Goal: Information Seeking & Learning: Learn about a topic

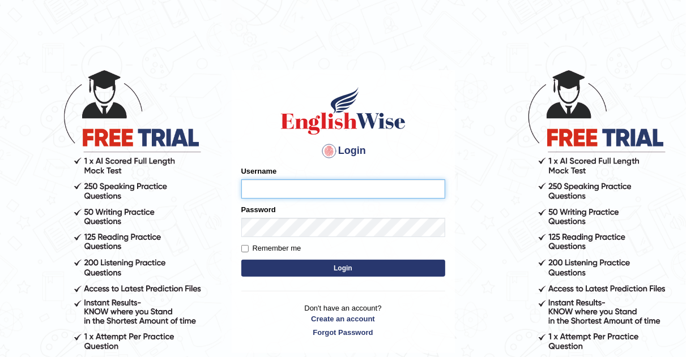
type input "AJAYBAHADUR"
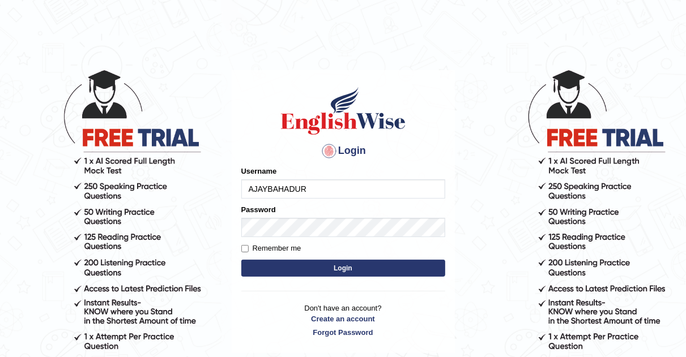
click at [328, 260] on button "Login" at bounding box center [343, 268] width 204 height 17
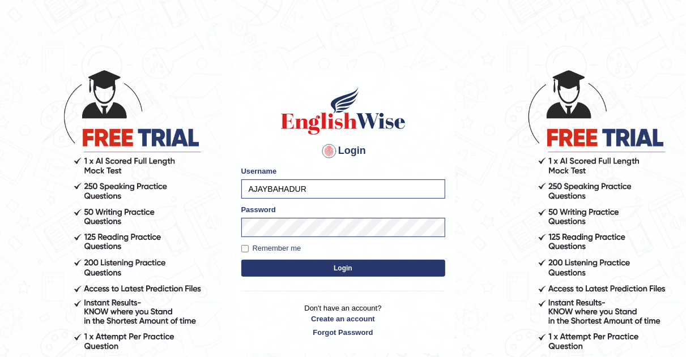
click at [328, 267] on button "Login" at bounding box center [343, 268] width 204 height 17
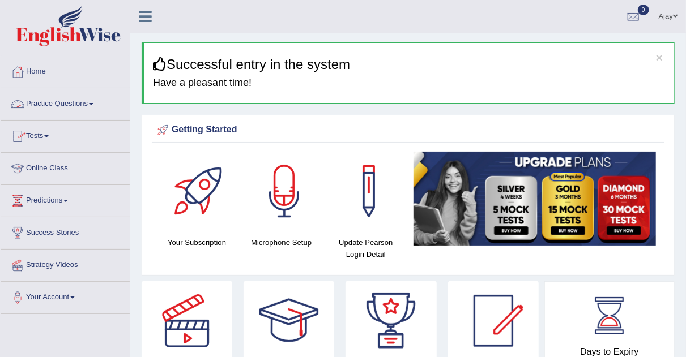
click at [95, 98] on link "Practice Questions" at bounding box center [65, 102] width 129 height 28
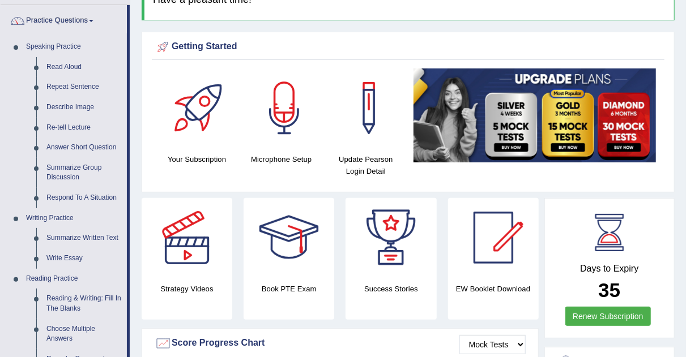
scroll to position [85, 0]
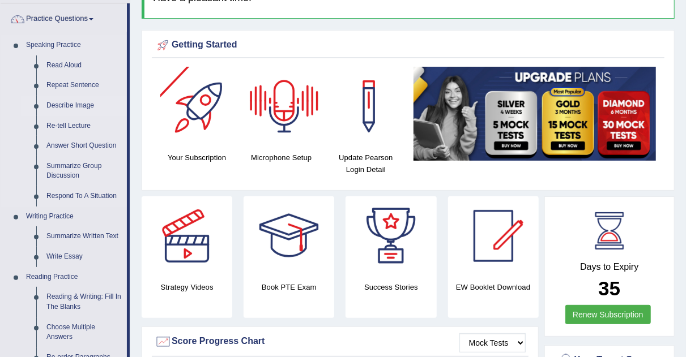
click at [84, 105] on link "Describe Image" at bounding box center [83, 106] width 85 height 20
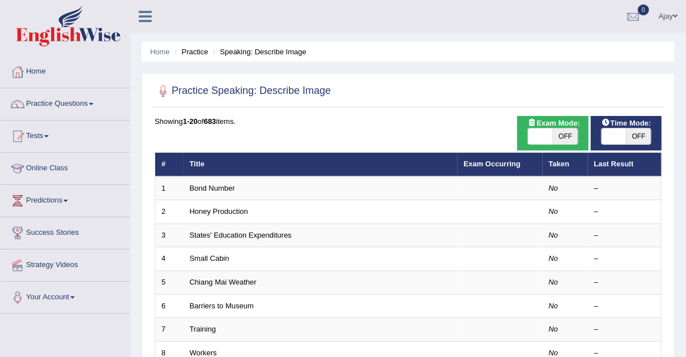
click at [543, 136] on span at bounding box center [540, 136] width 25 height 16
checkbox input "true"
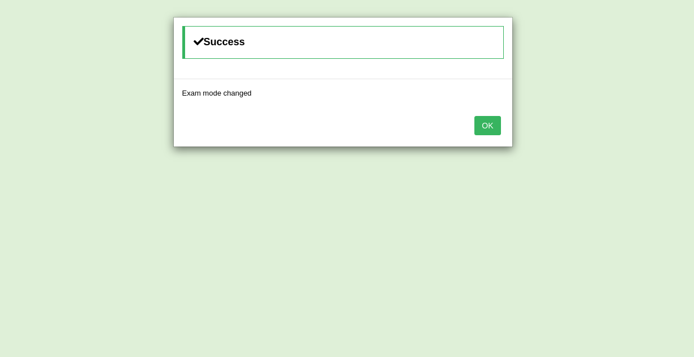
click at [494, 125] on button "OK" at bounding box center [487, 125] width 26 height 19
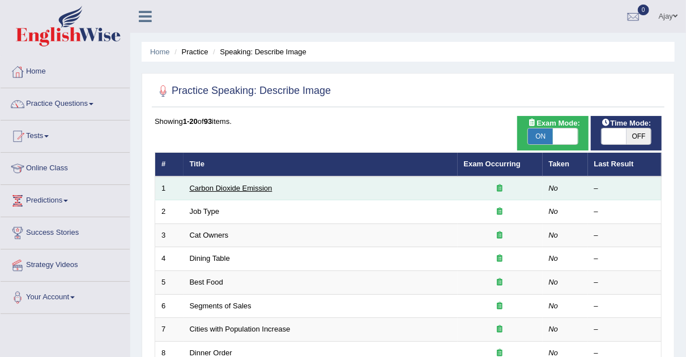
click at [229, 187] on link "Carbon Dioxide Emission" at bounding box center [231, 188] width 83 height 8
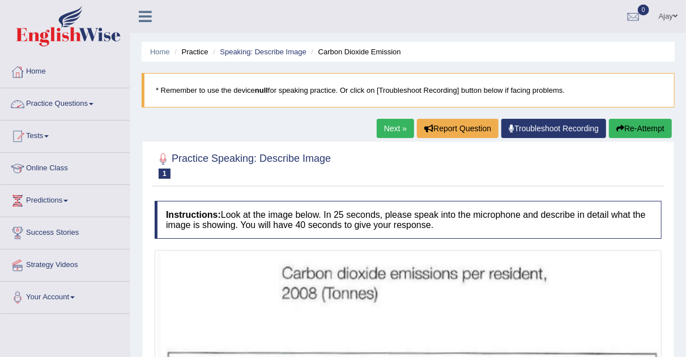
click at [97, 102] on link "Practice Questions" at bounding box center [65, 102] width 129 height 28
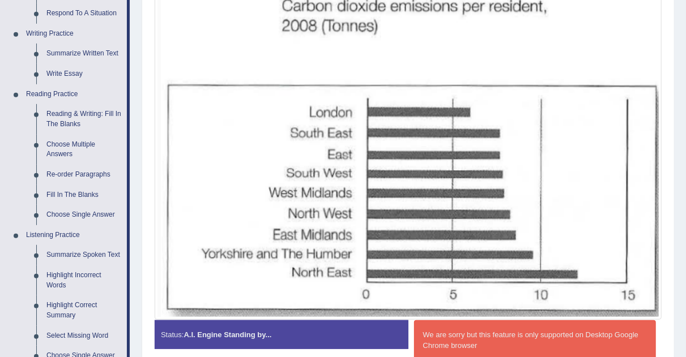
scroll to position [299, 0]
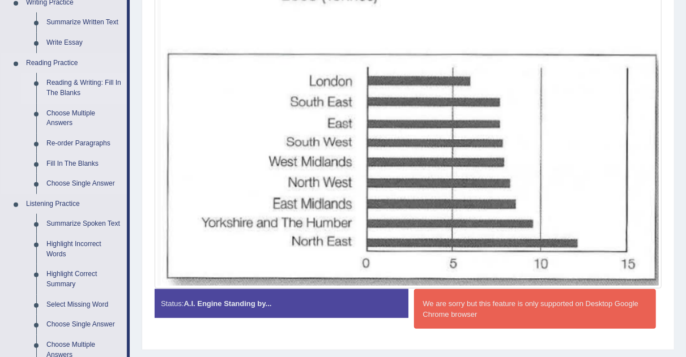
click at [82, 83] on link "Reading & Writing: Fill In The Blanks" at bounding box center [83, 88] width 85 height 30
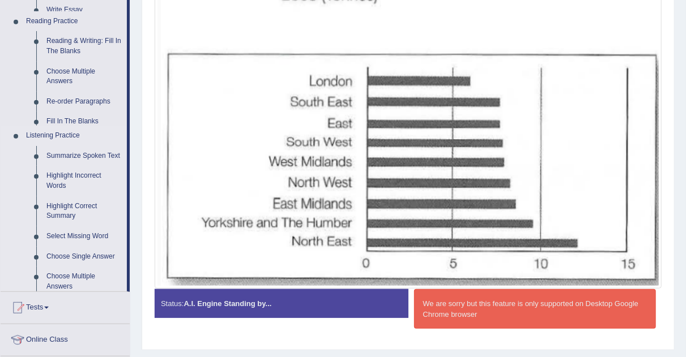
click at [82, 83] on ul "Speaking Practice Read Aloud Repeat Sentence Describe Image Re-tell Lecture Ans…" at bounding box center [64, 56] width 126 height 470
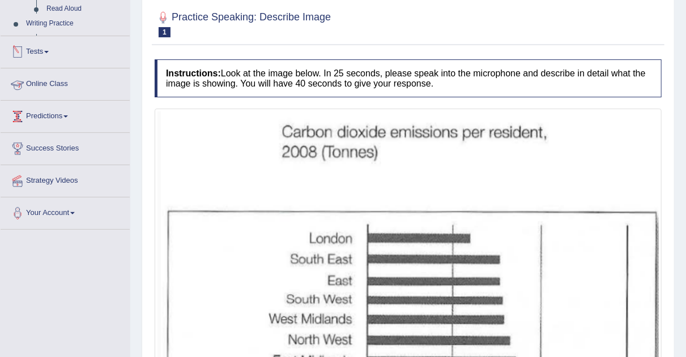
scroll to position [132, 0]
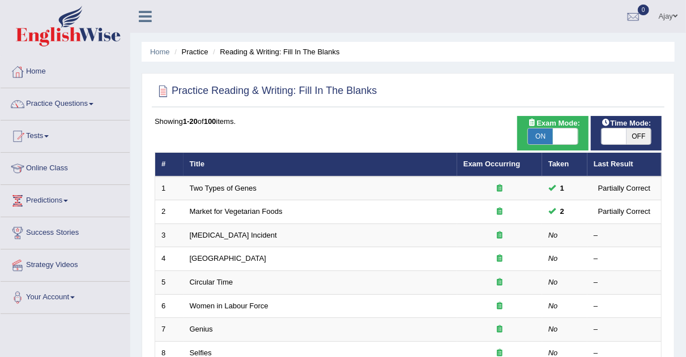
click at [220, 232] on link "Lightning Strike Incident" at bounding box center [233, 235] width 87 height 8
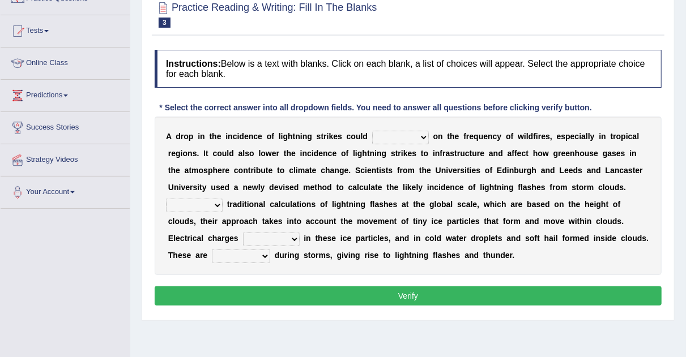
scroll to position [106, 0]
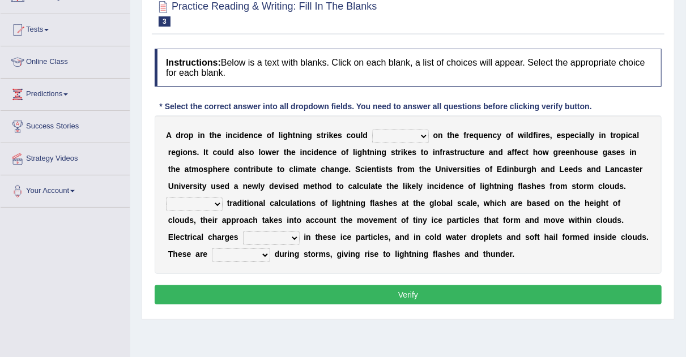
click at [425, 132] on select "dwell focus impact depend" at bounding box center [400, 137] width 57 height 14
click at [372, 130] on select "dwell focus impact depend" at bounding box center [400, 137] width 57 height 14
click at [422, 131] on div "A d r o p i n t h e i n c i d e n c e o f l i g h t n i n g s t r i k e s c o u…" at bounding box center [408, 194] width 507 height 158
click at [422, 131] on select "dwell focus impact depend" at bounding box center [400, 137] width 57 height 14
select select "impact"
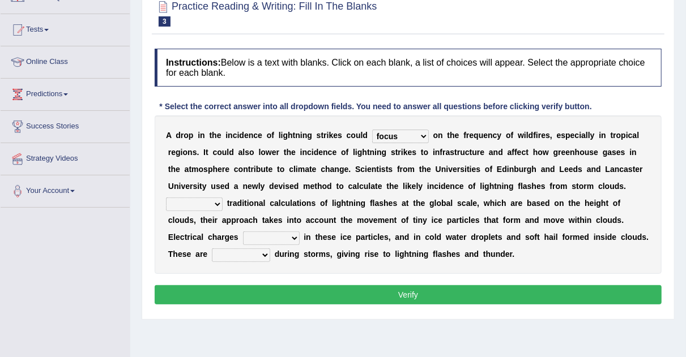
click at [372, 130] on select "dwell focus impact depend" at bounding box center [400, 137] width 57 height 14
click at [216, 202] on select "Unlike Unless Except Besides" at bounding box center [194, 205] width 57 height 14
select select "Except"
click at [166, 198] on select "Unlike Unless Except Besides" at bounding box center [194, 205] width 57 height 14
click at [295, 238] on select "run off build up mess up zoom in" at bounding box center [271, 239] width 57 height 14
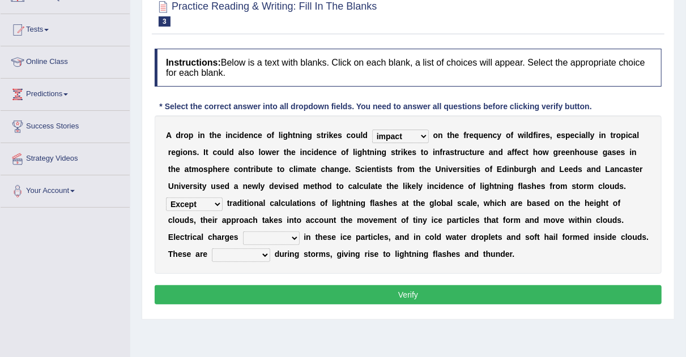
select select "build up"
click at [243, 232] on select "run off build up mess up zoom in" at bounding box center [271, 239] width 57 height 14
click at [267, 253] on select "collected diverted rounded discharged" at bounding box center [241, 256] width 58 height 14
click at [212, 249] on select "collected diverted rounded discharged" at bounding box center [241, 256] width 58 height 14
click at [264, 252] on select "collected diverted rounded discharged" at bounding box center [241, 256] width 58 height 14
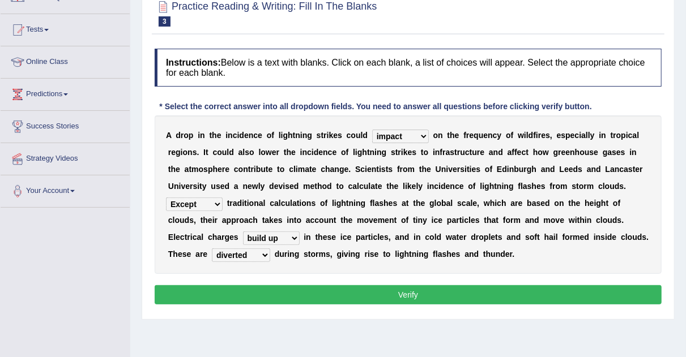
select select "collected"
click at [212, 249] on select "collected diverted rounded discharged" at bounding box center [241, 256] width 58 height 14
click at [269, 310] on div "Instructions: Below is a text with blanks. Click on each blank, a list of choic…" at bounding box center [408, 178] width 512 height 271
click at [269, 302] on button "Verify" at bounding box center [408, 294] width 507 height 19
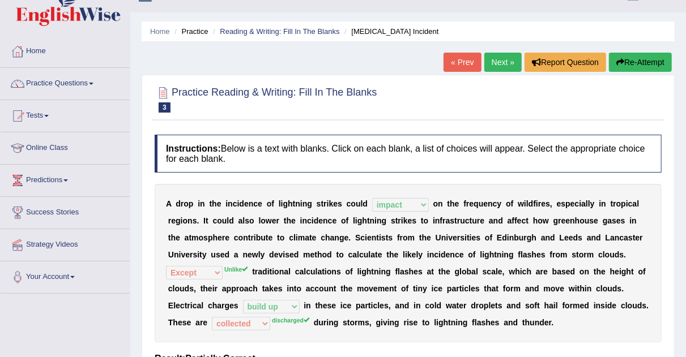
scroll to position [19, 0]
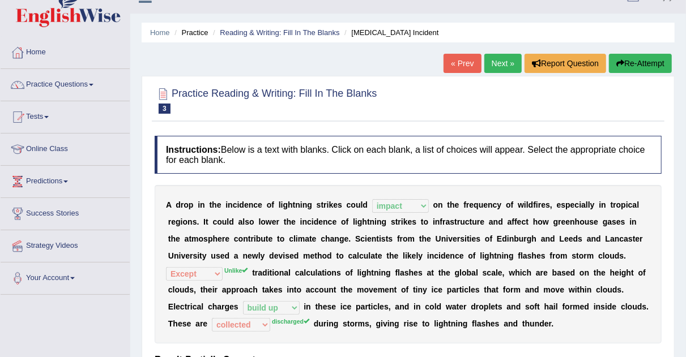
click at [502, 62] on link "Next »" at bounding box center [502, 63] width 37 height 19
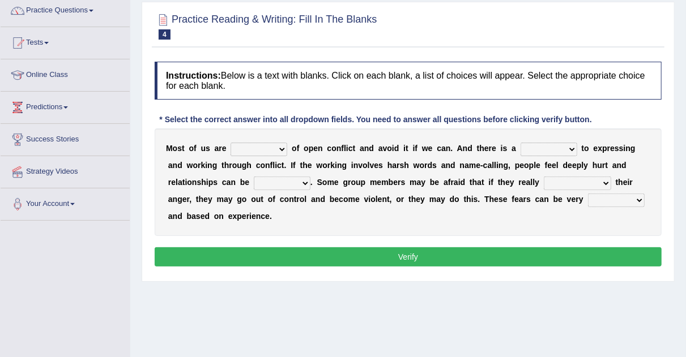
scroll to position [99, 0]
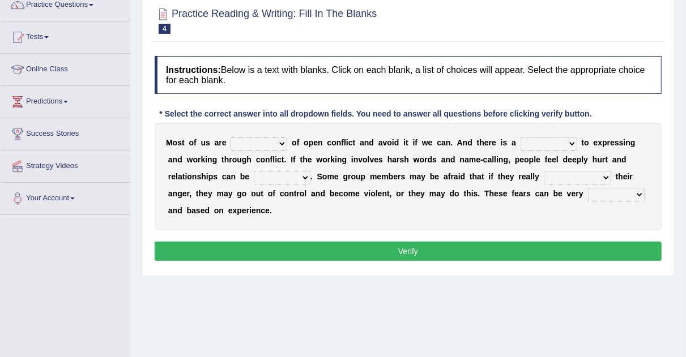
click at [285, 139] on select "panic scared horrible fear" at bounding box center [258, 144] width 57 height 14
click at [568, 142] on select "hazard challenge risk danger" at bounding box center [548, 144] width 57 height 14
click at [581, 212] on div "M o s t o f u s a r e panic scared horrible fear o f o p e n c o n f l i c t a …" at bounding box center [408, 177] width 507 height 108
click at [302, 178] on select "injured opted impaired damaged" at bounding box center [282, 178] width 57 height 14
click at [404, 209] on div "M o s t o f u s a r e panic scared horrible fear o f o p e n c o n f l i c t a …" at bounding box center [408, 177] width 507 height 108
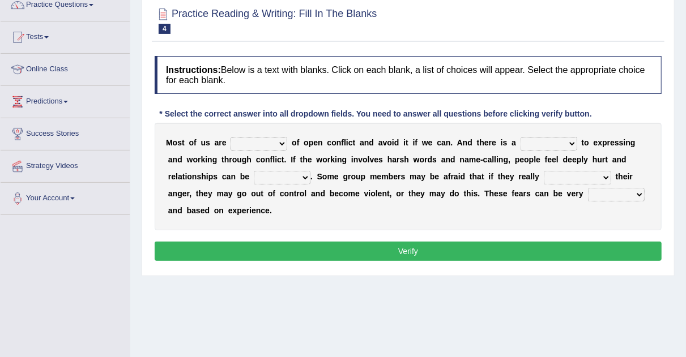
click at [607, 174] on select "express say communicate hide" at bounding box center [576, 178] width 67 height 14
select select "say"
click at [543, 171] on select "express say communicate hide" at bounding box center [576, 178] width 67 height 14
click at [643, 192] on select "real vivid tangible concrete" at bounding box center [616, 195] width 57 height 14
select select "real"
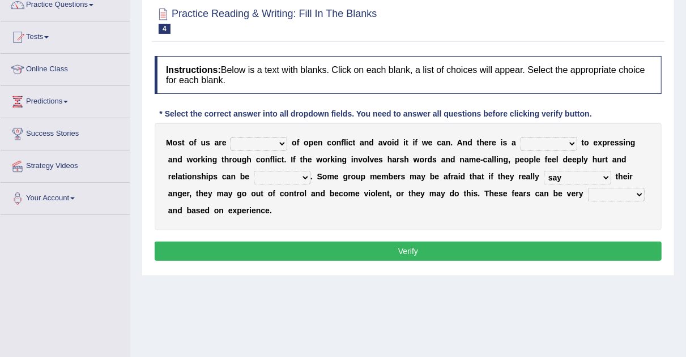
click at [588, 188] on select "real vivid tangible concrete" at bounding box center [616, 195] width 57 height 14
click at [605, 173] on select "express say communicate hide" at bounding box center [576, 178] width 67 height 14
select select "hide"
click at [543, 171] on select "express say communicate hide" at bounding box center [576, 178] width 67 height 14
click at [286, 143] on select "panic scared horrible fear" at bounding box center [258, 144] width 57 height 14
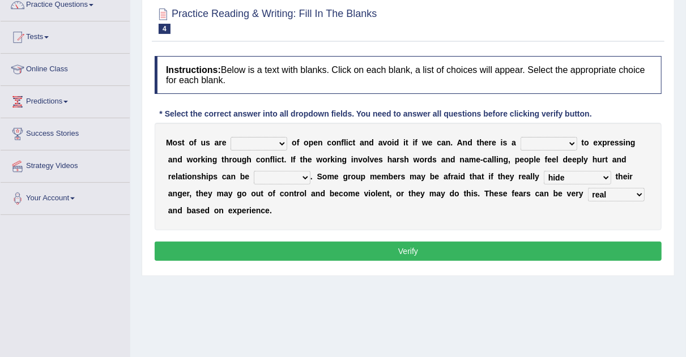
select select "scared"
click at [230, 137] on select "panic scared horrible fear" at bounding box center [258, 144] width 57 height 14
click at [576, 140] on select "hazard challenge risk danger" at bounding box center [548, 144] width 57 height 14
select select "hazard"
click at [520, 137] on select "hazard challenge risk danger" at bounding box center [548, 144] width 57 height 14
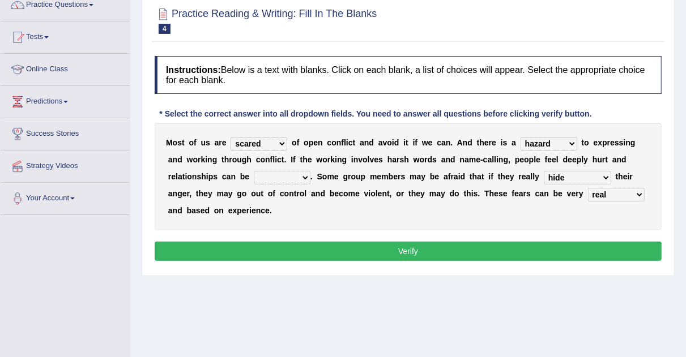
click at [305, 175] on select "injured opted impaired damaged" at bounding box center [282, 178] width 57 height 14
select select "opted"
click at [254, 171] on select "injured opted impaired damaged" at bounding box center [282, 178] width 57 height 14
click at [573, 256] on button "Verify" at bounding box center [408, 251] width 507 height 19
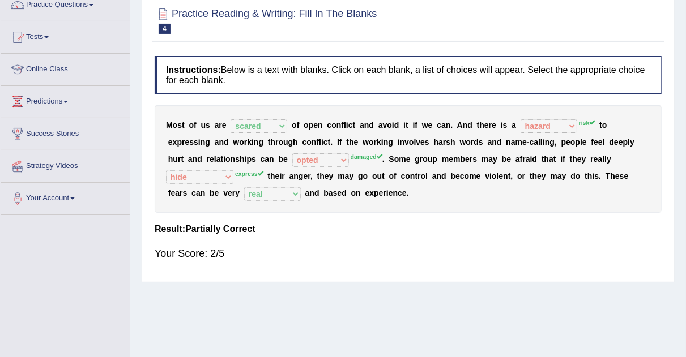
scroll to position [0, 0]
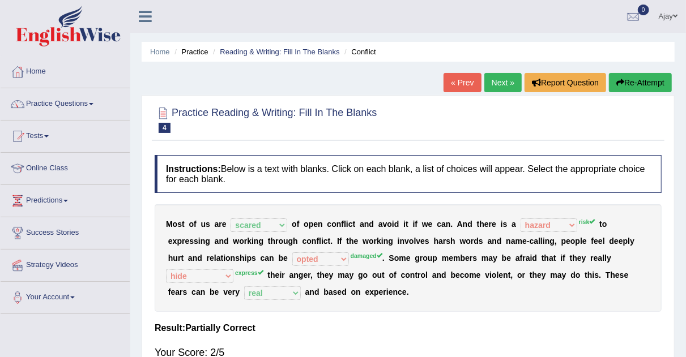
click at [502, 76] on link "Next »" at bounding box center [502, 82] width 37 height 19
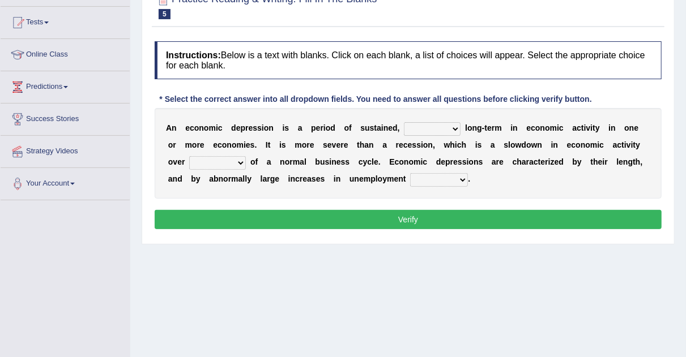
click at [456, 127] on select "variation promotion downturn reduction" at bounding box center [432, 129] width 57 height 14
select select "reduction"
click at [404, 122] on select "variation promotion downturn reduction" at bounding box center [432, 129] width 57 height 14
click at [239, 157] on select "an era the course a tally the year" at bounding box center [217, 163] width 57 height 14
select select "the year"
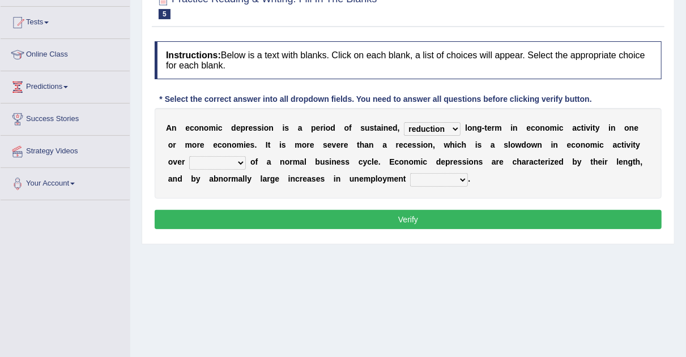
click at [189, 156] on select "an era the course a tally the year" at bounding box center [217, 163] width 57 height 14
click at [457, 178] on select "calculation bias ratio rate" at bounding box center [439, 180] width 58 height 14
select select "ratio"
click at [410, 173] on select "calculation bias ratio rate" at bounding box center [439, 180] width 58 height 14
click at [425, 219] on button "Verify" at bounding box center [408, 219] width 507 height 19
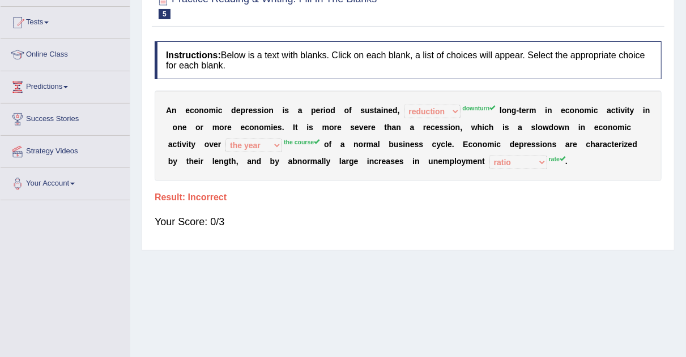
scroll to position [7, 0]
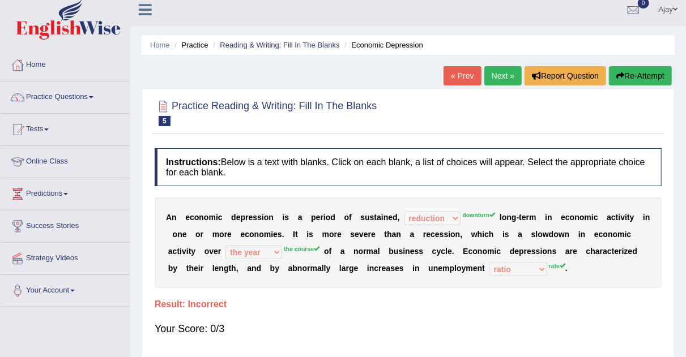
click at [495, 78] on link "Next »" at bounding box center [502, 75] width 37 height 19
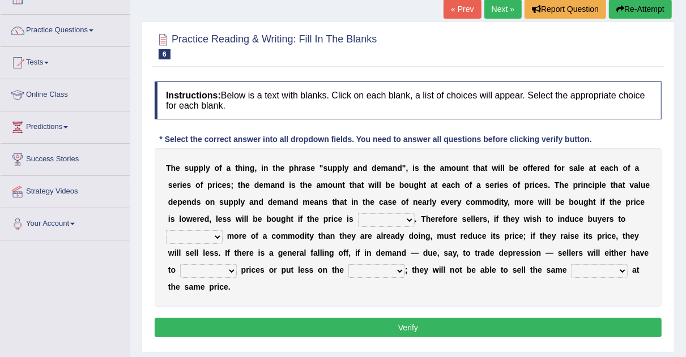
scroll to position [73, 0]
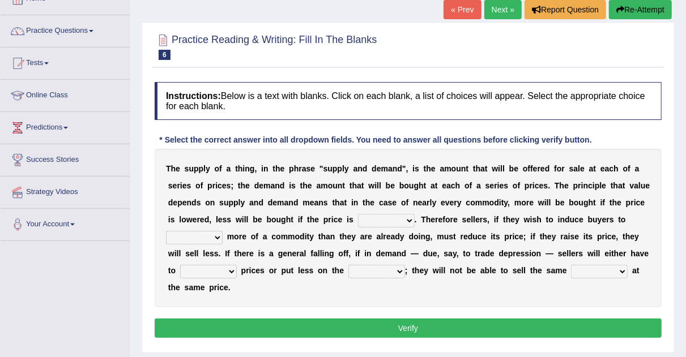
click at [409, 221] on select "higher kept folded raised" at bounding box center [386, 221] width 57 height 14
select select "higher"
click at [358, 214] on select "higher kept folded raised" at bounding box center [386, 221] width 57 height 14
click at [219, 238] on select "remove judge hide take" at bounding box center [194, 238] width 57 height 14
click at [311, 302] on div "T h e s u p p l y o f a t h i n g , i n t h e p h r a s e " s u p p l y a n d d…" at bounding box center [408, 228] width 507 height 158
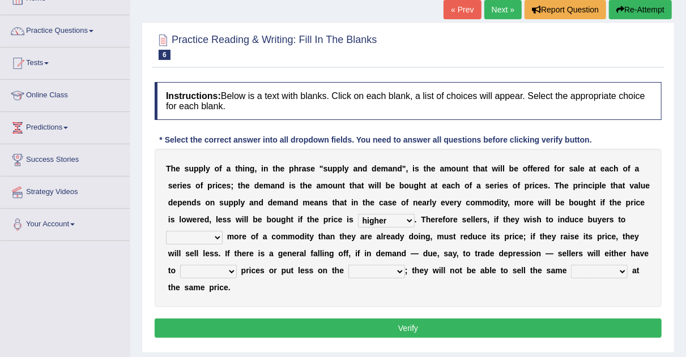
click at [237, 269] on b at bounding box center [239, 270] width 5 height 9
click at [232, 269] on select "trade treat describe reduce" at bounding box center [208, 272] width 57 height 14
click at [399, 266] on select "store way market panel" at bounding box center [376, 272] width 57 height 14
click at [229, 268] on select "trade treat describe reduce" at bounding box center [208, 272] width 57 height 14
select select "describe"
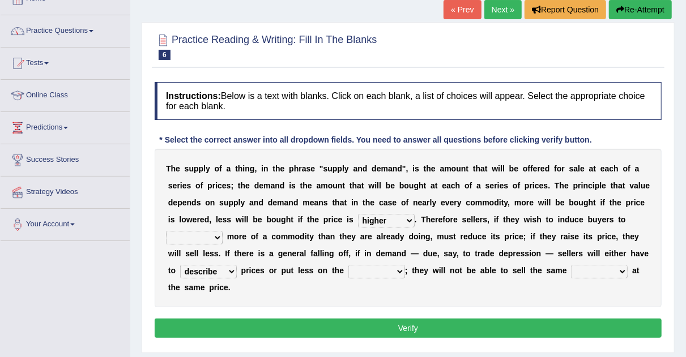
click at [180, 265] on select "trade treat describe reduce" at bounding box center [208, 272] width 57 height 14
click at [396, 269] on select "store way market panel" at bounding box center [376, 272] width 57 height 14
select select "market"
click at [348, 265] on select "store way market panel" at bounding box center [376, 272] width 57 height 14
click at [628, 267] on b at bounding box center [629, 270] width 5 height 9
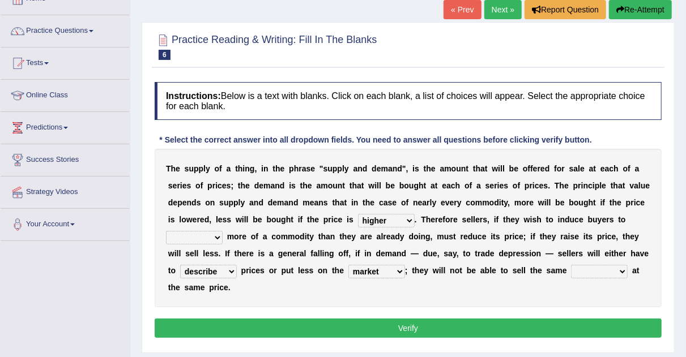
click at [626, 267] on select "quality patch amount deal" at bounding box center [599, 272] width 57 height 14
select select "quality"
click at [571, 265] on select "quality patch amount deal" at bounding box center [599, 272] width 57 height 14
click at [215, 235] on select "remove judge hide take" at bounding box center [194, 238] width 57 height 14
select select "take"
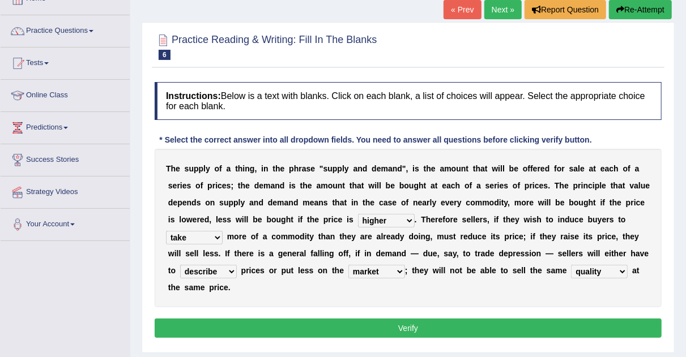
click at [166, 231] on select "remove judge hide take" at bounding box center [194, 238] width 57 height 14
click at [215, 327] on button "Verify" at bounding box center [408, 328] width 507 height 19
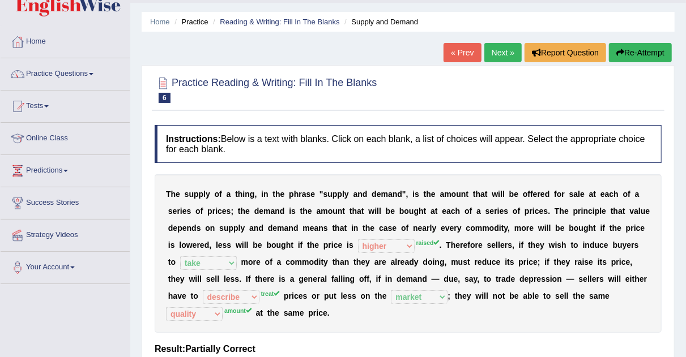
scroll to position [29, 0]
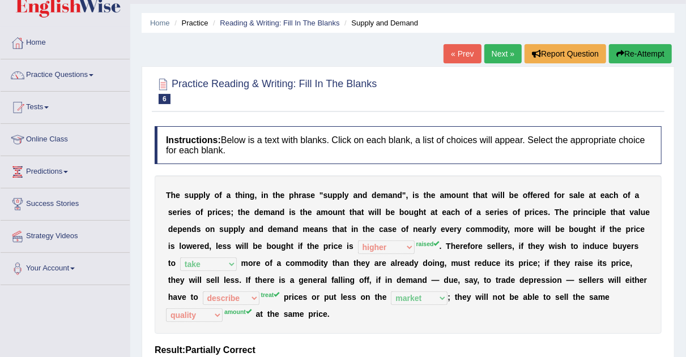
click at [508, 54] on link "Next »" at bounding box center [502, 53] width 37 height 19
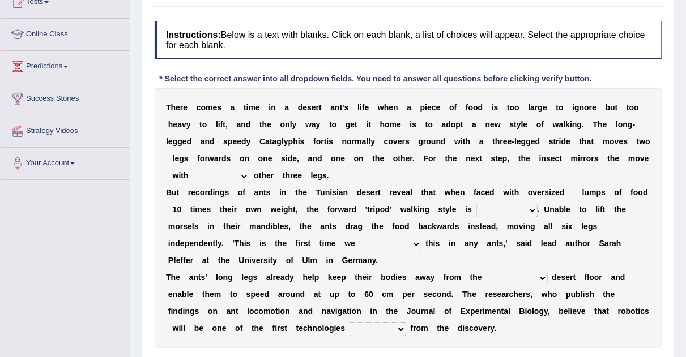
scroll to position [135, 0]
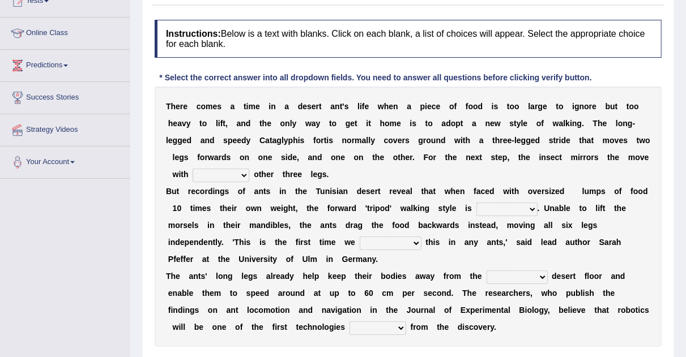
click at [241, 174] on select "her its there his" at bounding box center [220, 176] width 57 height 14
select select "there"
click at [192, 169] on select "her its there his" at bounding box center [220, 176] width 57 height 14
click at [529, 206] on select "abandoned abandon abandoning abandoned" at bounding box center [506, 210] width 61 height 14
select select "abandoned"
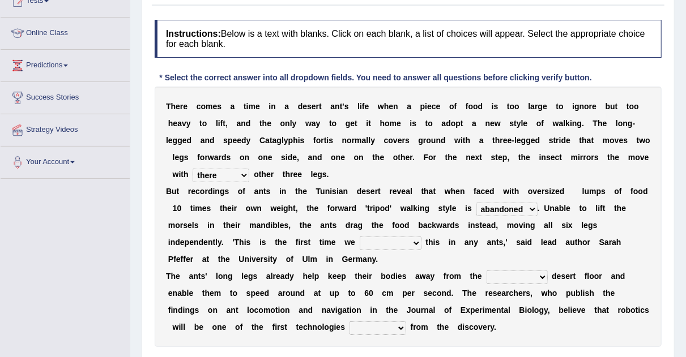
click at [476, 203] on select "abandoned abandon abandoning abandoned" at bounding box center [506, 210] width 61 height 14
click at [417, 239] on select "saw seen having seen have seen" at bounding box center [390, 244] width 62 height 14
select select "have seen"
click at [359, 237] on select "saw seen having seen have seen" at bounding box center [390, 244] width 62 height 14
click at [543, 273] on select "emotional stuck unsensored scorching" at bounding box center [516, 278] width 61 height 14
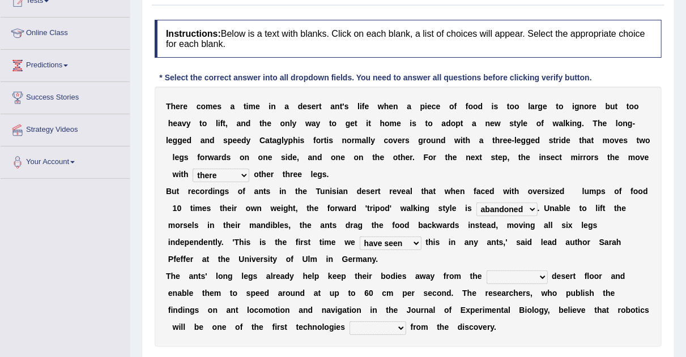
select select "scorching"
click at [486, 271] on select "emotional stuck unsensored scorching" at bounding box center [516, 278] width 61 height 14
click at [398, 322] on select "benefited benefit to benefit benefits" at bounding box center [377, 329] width 57 height 14
click at [349, 322] on select "benefited benefit to benefit benefits" at bounding box center [377, 329] width 57 height 14
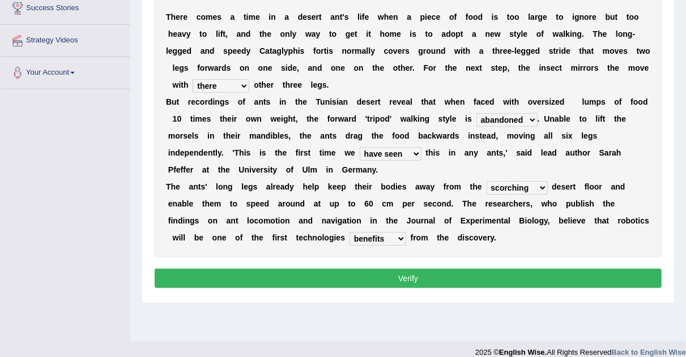
scroll to position [237, 0]
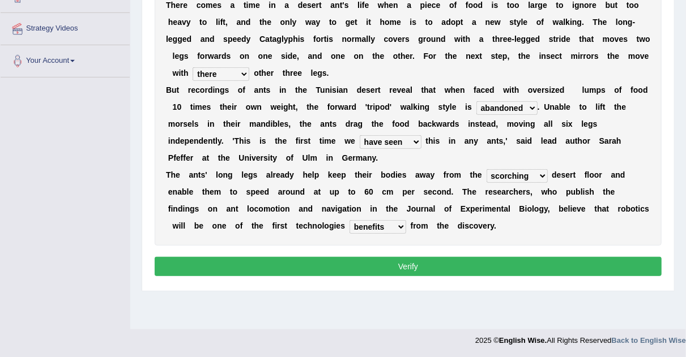
click at [404, 229] on select "benefited benefit to benefit benefits" at bounding box center [377, 227] width 57 height 14
click at [349, 220] on select "benefited benefit to benefit benefits" at bounding box center [377, 227] width 57 height 14
click at [400, 225] on select "benefited benefit to benefit benefits" at bounding box center [377, 227] width 57 height 14
select select "to benefit"
click at [349, 220] on select "benefited benefit to benefit benefits" at bounding box center [377, 227] width 57 height 14
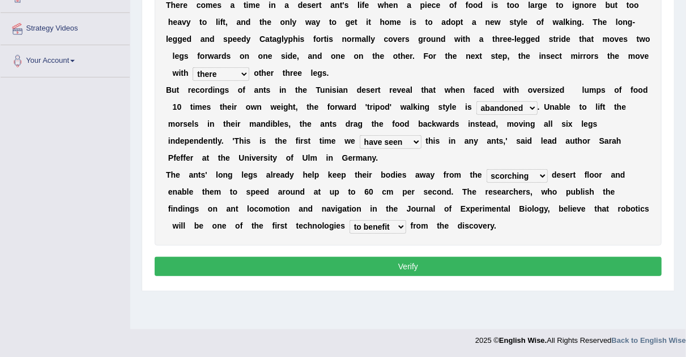
click at [379, 262] on button "Verify" at bounding box center [408, 266] width 507 height 19
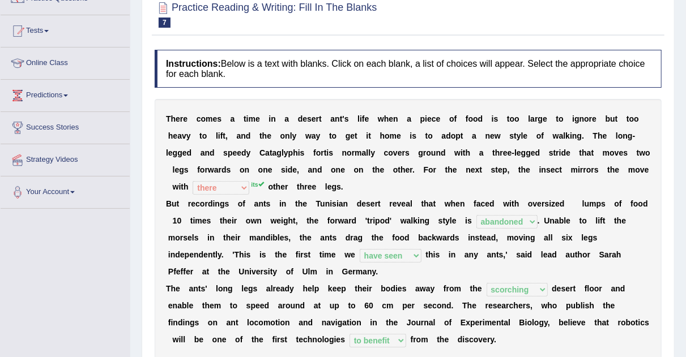
scroll to position [0, 0]
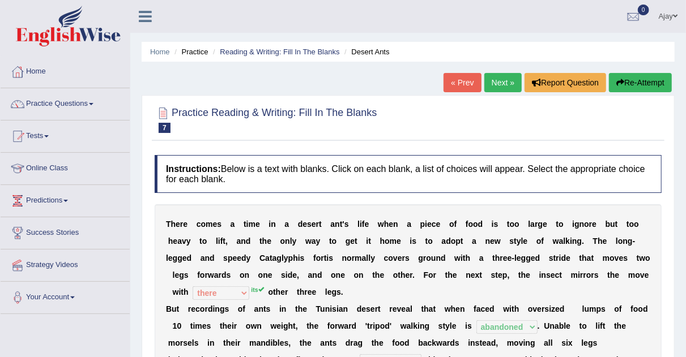
click at [492, 88] on link "Next »" at bounding box center [502, 82] width 37 height 19
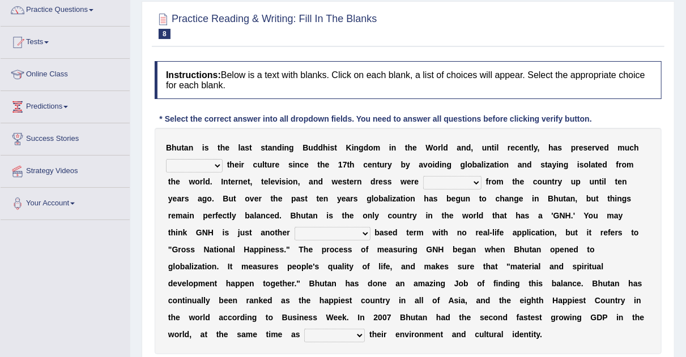
scroll to position [95, 0]
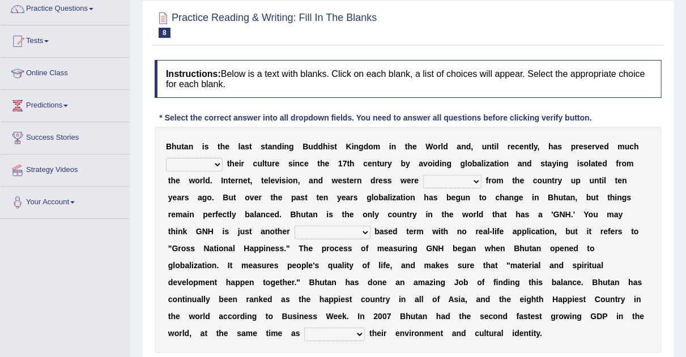
click at [218, 161] on select "of about to for" at bounding box center [194, 165] width 57 height 14
select select "about"
click at [166, 158] on select "of about to for" at bounding box center [194, 165] width 57 height 14
click at [474, 181] on select "summoned observed displayed banned" at bounding box center [452, 182] width 58 height 14
select select "banned"
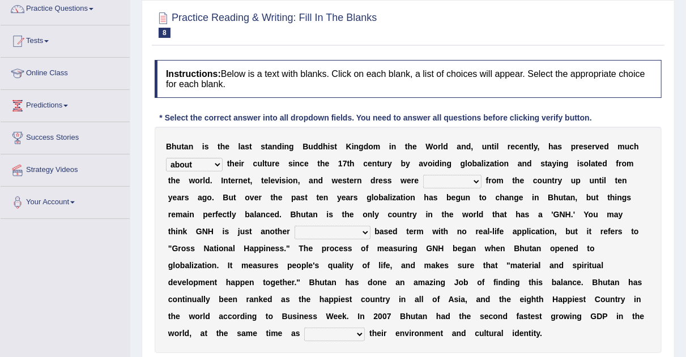
click at [423, 175] on select "summoned observed displayed banned" at bounding box center [452, 182] width 58 height 14
click at [337, 229] on select "statistically barely overwhelmingly roughly" at bounding box center [332, 233] width 76 height 14
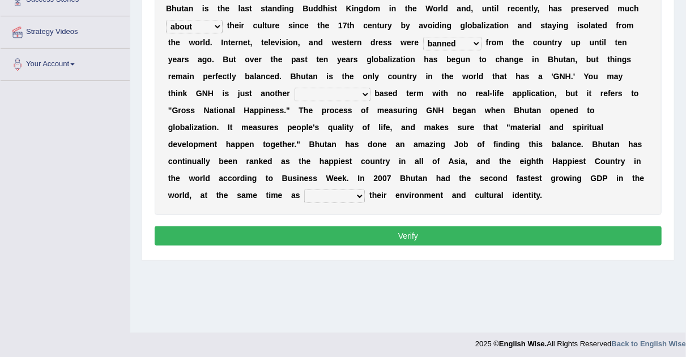
scroll to position [237, 0]
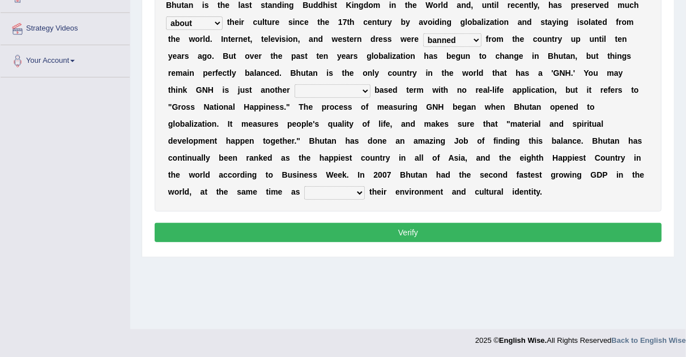
click at [312, 191] on select "demeaning intruding maintaining mourning" at bounding box center [334, 193] width 61 height 14
select select "maintaining"
click at [304, 186] on select "demeaning intruding maintaining mourning" at bounding box center [334, 193] width 61 height 14
click at [336, 87] on select "statistically barely overwhelmingly roughly" at bounding box center [332, 91] width 76 height 14
click at [353, 171] on b at bounding box center [355, 174] width 5 height 9
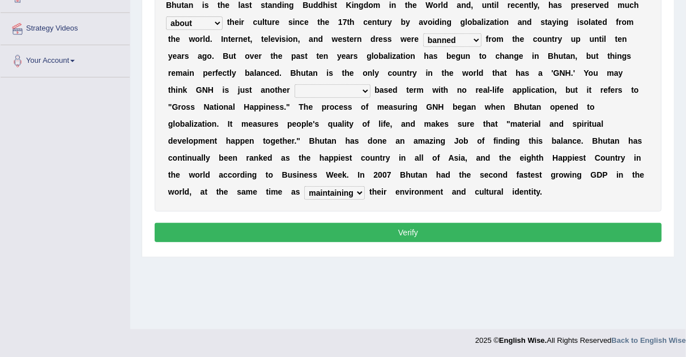
click at [341, 91] on select "statistically barely overwhelmingly roughly" at bounding box center [332, 91] width 76 height 14
select select "roughly"
click at [294, 84] on select "statistically barely overwhelmingly roughly" at bounding box center [332, 91] width 76 height 14
click at [339, 225] on button "Verify" at bounding box center [408, 232] width 507 height 19
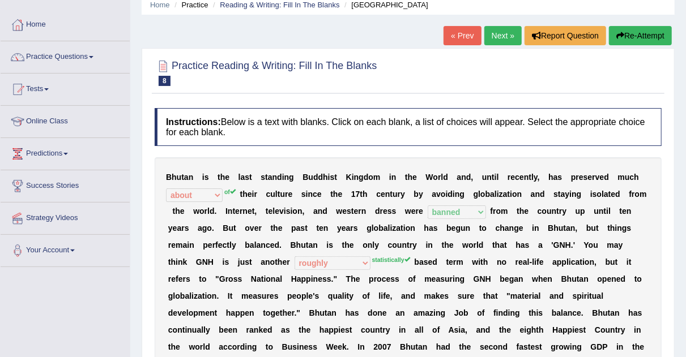
scroll to position [44, 0]
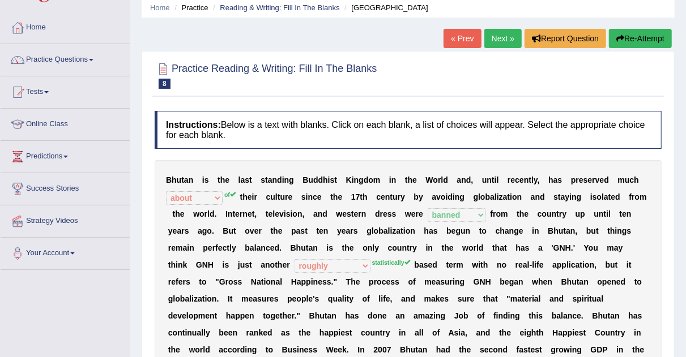
click at [499, 33] on link "Next »" at bounding box center [502, 38] width 37 height 19
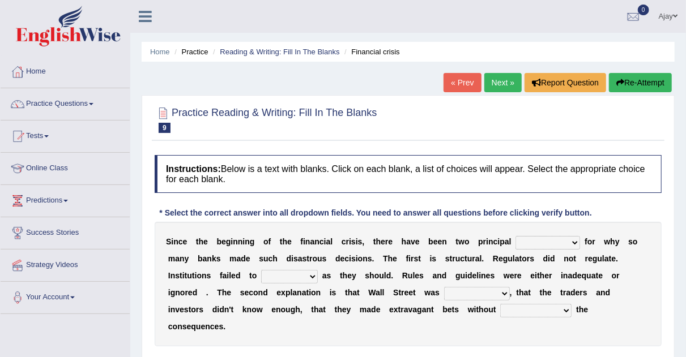
click at [576, 245] on select "explanations debates excuses examples" at bounding box center [547, 243] width 65 height 14
select select "debates"
click at [515, 236] on select "explanations debates excuses examples" at bounding box center [547, 243] width 65 height 14
click at [314, 273] on select "function use stabilize maintain" at bounding box center [289, 277] width 57 height 14
select select "maintain"
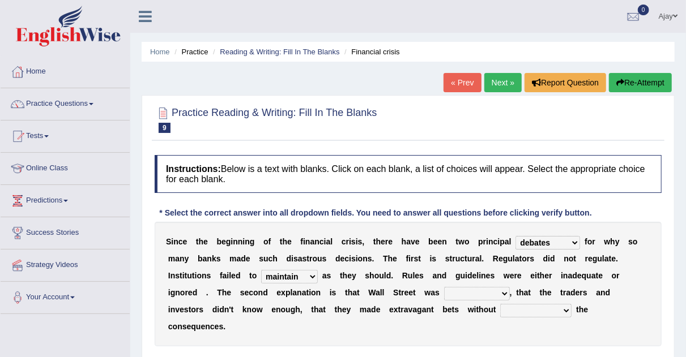
click at [261, 270] on select "function use stabilize maintain" at bounding box center [289, 277] width 57 height 14
click at [508, 293] on select "rough rampant incompetent irresponsible" at bounding box center [477, 294] width 66 height 14
select select "rough"
click at [444, 287] on select "rough rampant incompetent irresponsible" at bounding box center [477, 294] width 66 height 14
click at [566, 309] on select "counting understanding correcting valuing" at bounding box center [535, 311] width 71 height 14
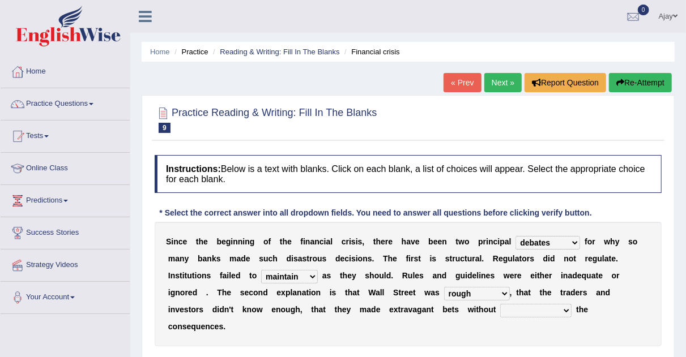
select select "valuing"
click at [500, 304] on select "counting understanding correcting valuing" at bounding box center [535, 311] width 71 height 14
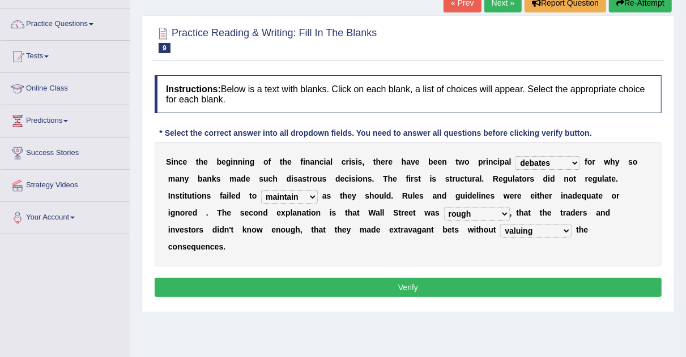
scroll to position [80, 0]
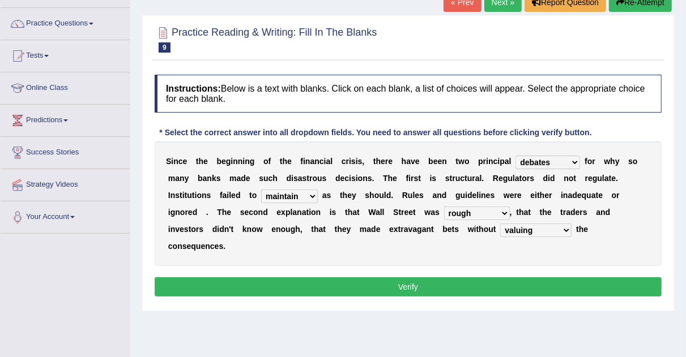
click at [479, 285] on button "Verify" at bounding box center [408, 286] width 507 height 19
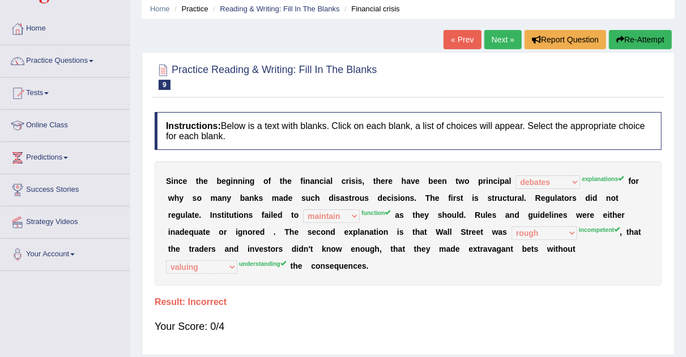
scroll to position [0, 0]
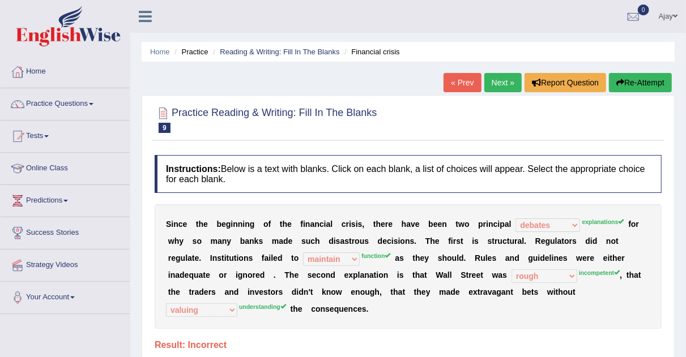
click at [493, 73] on link "Next »" at bounding box center [502, 82] width 37 height 19
click at [503, 81] on link "Next »" at bounding box center [502, 82] width 37 height 19
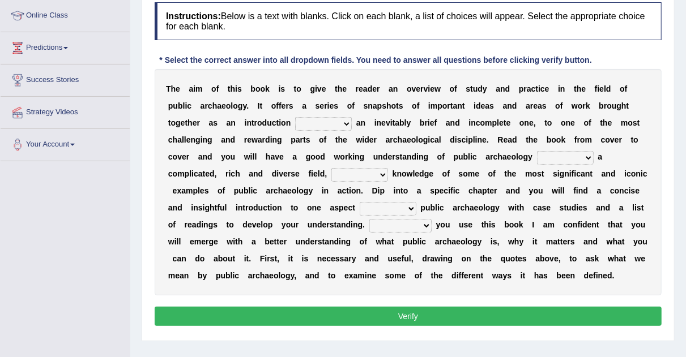
scroll to position [182, 0]
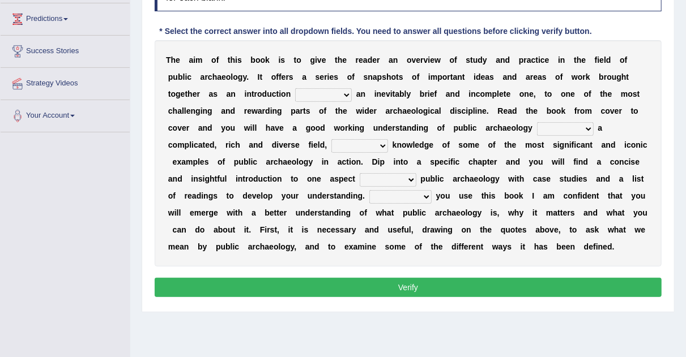
click at [349, 92] on select "because albeit unless despite" at bounding box center [323, 95] width 57 height 14
select select "despite"
click at [295, 88] on select "because albeit unless despite" at bounding box center [323, 95] width 57 height 14
click at [588, 126] on select "for along with as" at bounding box center [565, 129] width 57 height 14
select select "for"
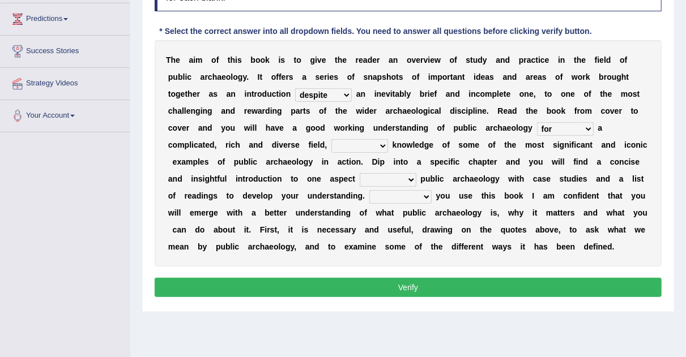
click at [537, 122] on select "for along with as" at bounding box center [565, 129] width 57 height 14
click at [384, 142] on select "despite of whatever as well as as though" at bounding box center [359, 146] width 57 height 14
select select "as though"
click at [331, 139] on select "despite of whatever as well as as though" at bounding box center [359, 146] width 57 height 14
click at [410, 180] on select "in on by of" at bounding box center [387, 180] width 57 height 14
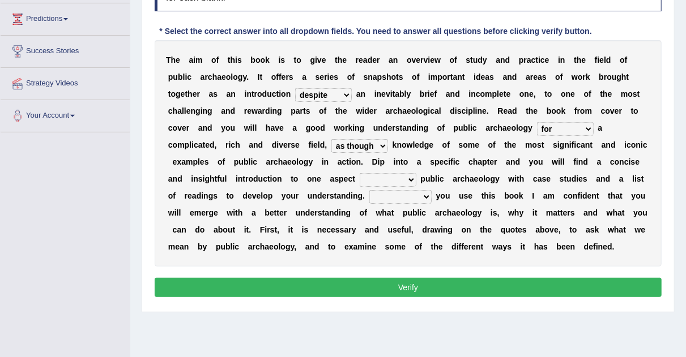
click at [359, 173] on select "in on by of" at bounding box center [387, 180] width 57 height 14
click at [413, 180] on select "in on by of" at bounding box center [387, 180] width 57 height 14
select select "by"
click at [359, 173] on select "in on by of" at bounding box center [387, 180] width 57 height 14
click at [427, 199] on select "Even That However Considering" at bounding box center [400, 197] width 62 height 14
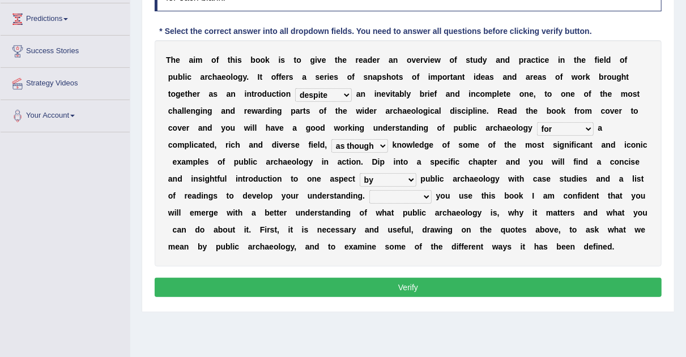
select select "Even"
click at [369, 190] on select "Even That However Considering" at bounding box center [400, 197] width 62 height 14
click at [473, 292] on button "Verify" at bounding box center [408, 287] width 507 height 19
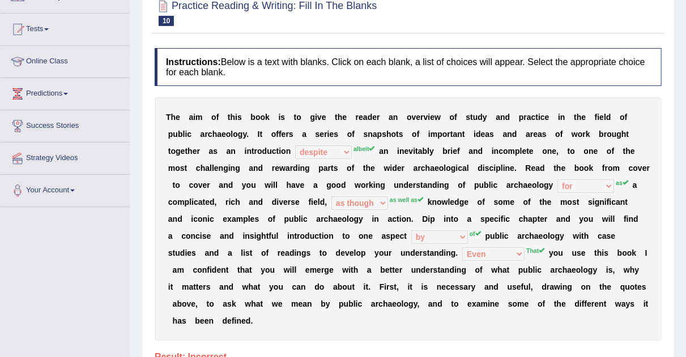
scroll to position [18, 0]
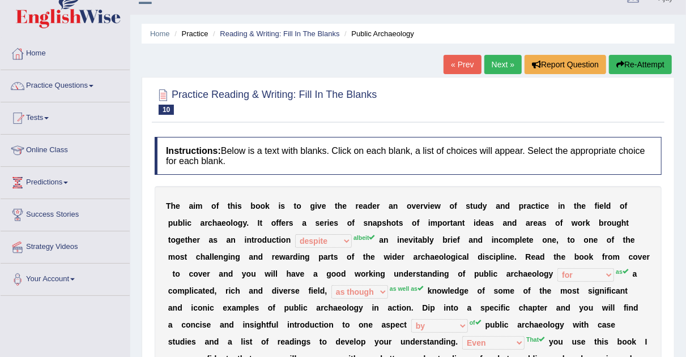
click at [504, 60] on link "Next »" at bounding box center [502, 64] width 37 height 19
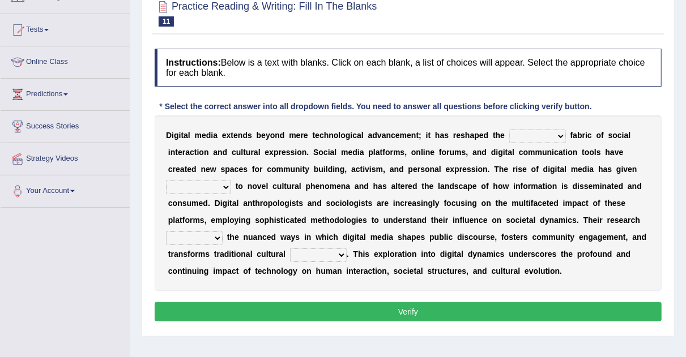
click at [563, 131] on select "very somehow somewhat both" at bounding box center [537, 137] width 57 height 14
select select "both"
click at [509, 130] on select "very somehow somewhat both" at bounding box center [537, 137] width 57 height 14
click at [226, 186] on select "movement sight development birth" at bounding box center [198, 188] width 65 height 14
select select "birth"
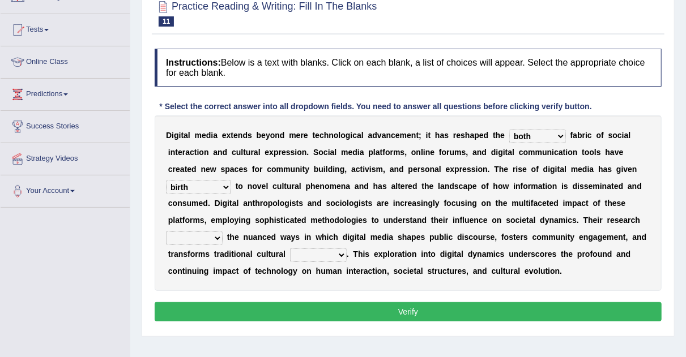
click at [166, 181] on select "movement sight development birth" at bounding box center [198, 188] width 65 height 14
click at [215, 238] on select "installs examines claims admits" at bounding box center [194, 239] width 57 height 14
select select "examines"
click at [166, 232] on select "installs examines claims admits" at bounding box center [194, 239] width 57 height 14
click at [346, 250] on b "." at bounding box center [347, 254] width 2 height 9
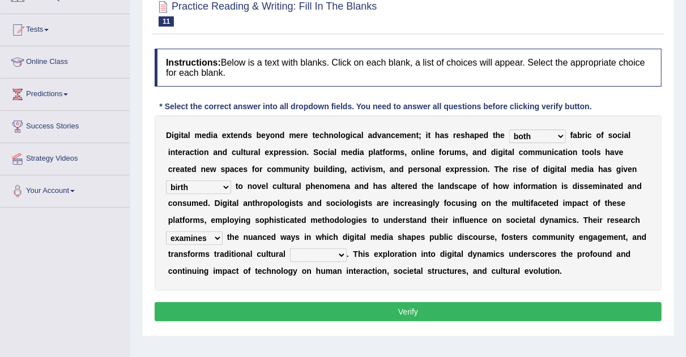
click at [340, 257] on select "practices manuals cores comments" at bounding box center [318, 256] width 57 height 14
select select "cores"
click at [290, 249] on select "practices manuals cores comments" at bounding box center [318, 256] width 57 height 14
click at [322, 307] on button "Verify" at bounding box center [408, 311] width 507 height 19
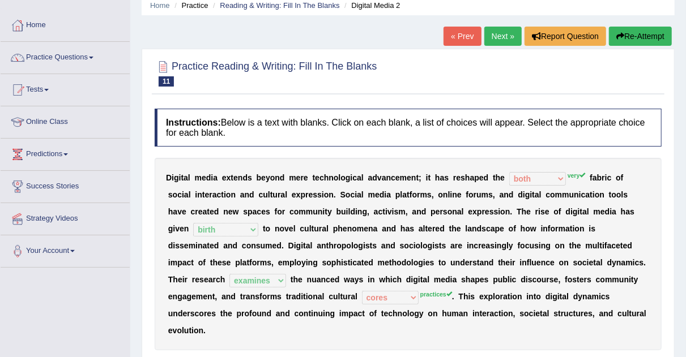
scroll to position [43, 0]
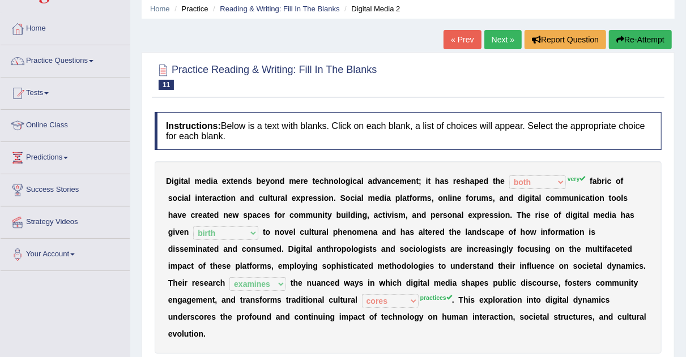
click at [499, 40] on link "Next »" at bounding box center [502, 39] width 37 height 19
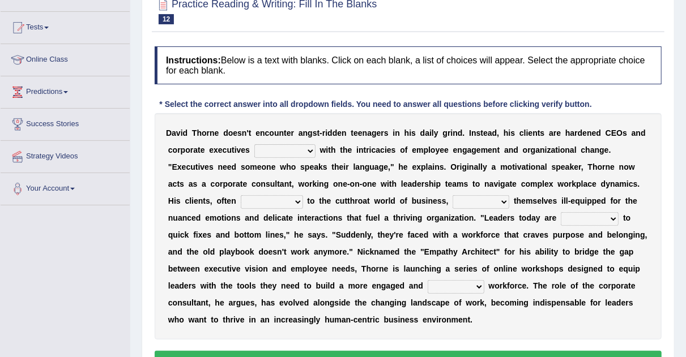
scroll to position [112, 0]
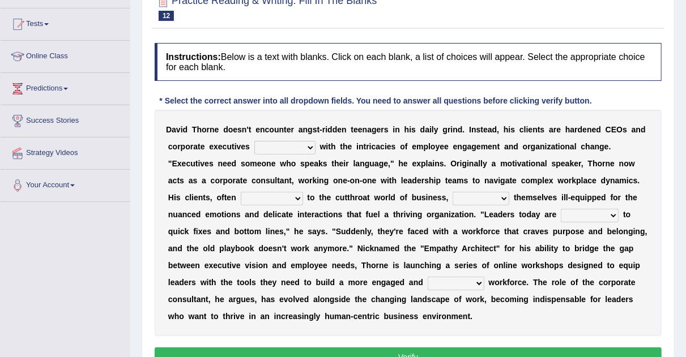
click at [312, 145] on select "mastering subscribing grappling disputing" at bounding box center [284, 148] width 61 height 14
select select "disputing"
click at [254, 141] on select "mastering subscribing grappling disputing" at bounding box center [284, 148] width 61 height 14
click at [300, 197] on select "applicable immune accustomed allergic" at bounding box center [272, 199] width 62 height 14
click at [504, 198] on select "assure note find seem" at bounding box center [480, 199] width 57 height 14
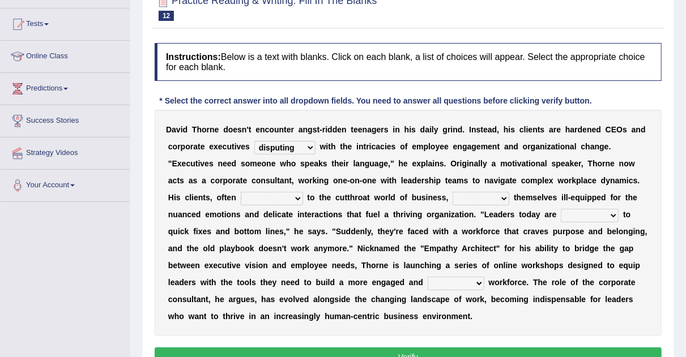
click at [572, 265] on b "e" at bounding box center [574, 265] width 5 height 9
click at [614, 216] on select "to use using used being used" at bounding box center [589, 216] width 58 height 14
select select "used"
click at [560, 209] on select "to use using used being used" at bounding box center [589, 216] width 58 height 14
click at [472, 283] on select "extensive beneficial productive directive" at bounding box center [455, 284] width 57 height 14
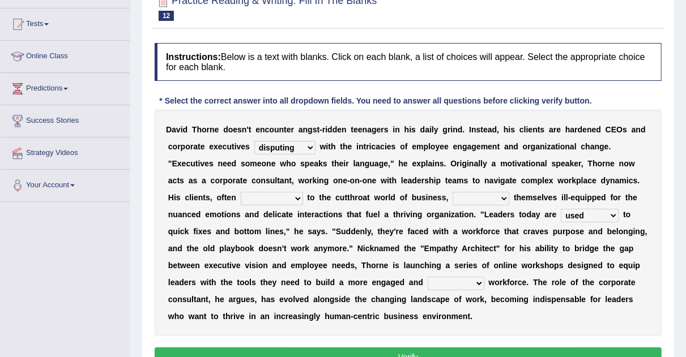
select select "productive"
click at [427, 277] on select "extensive beneficial productive directive" at bounding box center [455, 284] width 57 height 14
click at [297, 199] on select "applicable immune accustomed allergic" at bounding box center [272, 199] width 62 height 14
select select "applicable"
click at [241, 192] on select "applicable immune accustomed allergic" at bounding box center [272, 199] width 62 height 14
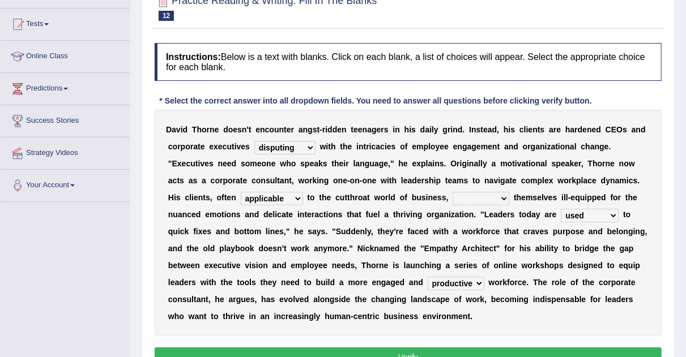
click at [502, 196] on select "assure note find seem" at bounding box center [480, 199] width 57 height 14
select select "note"
click at [452, 192] on select "assure note find seem" at bounding box center [480, 199] width 57 height 14
click at [495, 351] on button "Verify" at bounding box center [408, 357] width 507 height 19
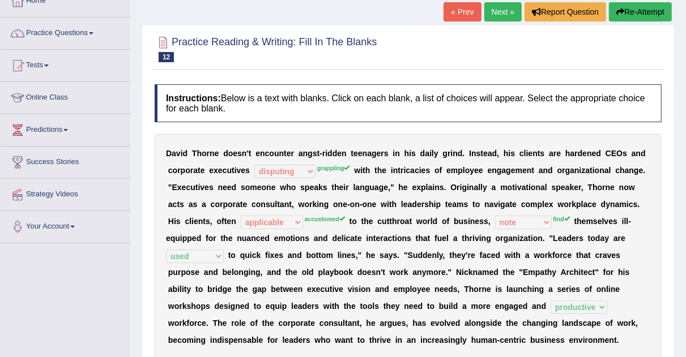
scroll to position [0, 0]
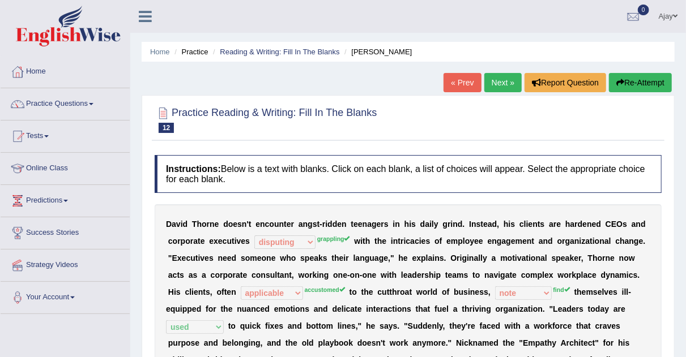
click at [504, 85] on link "Next »" at bounding box center [502, 82] width 37 height 19
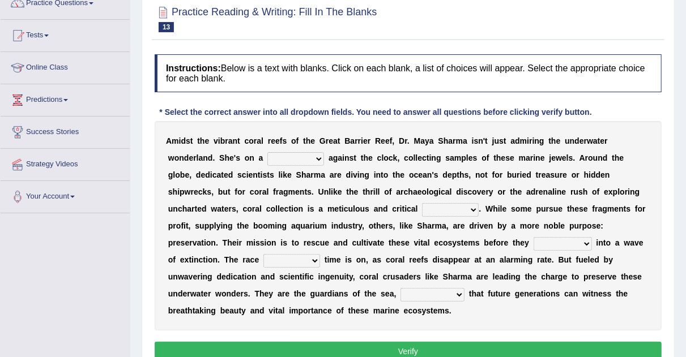
click at [312, 156] on select "debate work trouble mission" at bounding box center [295, 159] width 57 height 14
select select "work"
click at [267, 152] on select "debate work trouble mission" at bounding box center [295, 159] width 57 height 14
click at [322, 157] on select "debate work trouble mission" at bounding box center [295, 159] width 57 height 14
click at [422, 262] on b "f" at bounding box center [422, 259] width 3 height 9
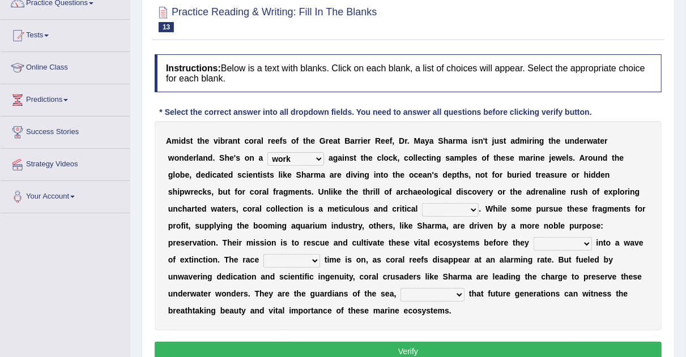
click at [469, 208] on select "endeavor resource layer purchase" at bounding box center [450, 210] width 57 height 14
select select "layer"
click at [422, 203] on select "endeavor resource layer purchase" at bounding box center [450, 210] width 57 height 14
click at [586, 238] on select "affect experiment whisper vanish" at bounding box center [562, 244] width 58 height 14
click at [533, 237] on select "affect experiment whisper vanish" at bounding box center [562, 244] width 58 height 14
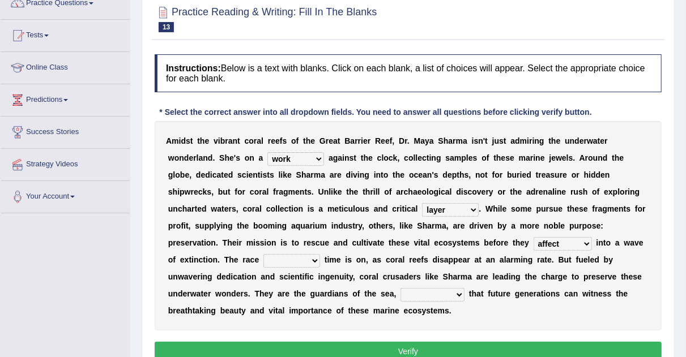
click at [582, 240] on select "affect experiment whisper vanish" at bounding box center [562, 244] width 58 height 14
select select "experiment"
click at [533, 237] on select "affect experiment whisper vanish" at bounding box center [562, 244] width 58 height 14
click at [319, 259] on select "against through into over" at bounding box center [291, 261] width 57 height 14
select select "into"
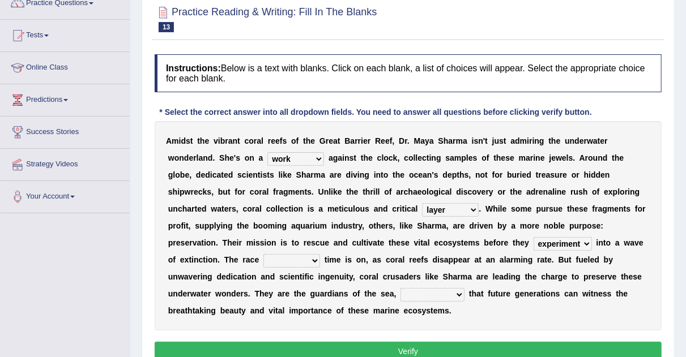
click at [263, 254] on select "against through into over" at bounding box center [291, 261] width 57 height 14
click at [446, 292] on select "ensuring ensured by ensuring that ensured" at bounding box center [432, 295] width 64 height 14
select select "ensured"
click at [400, 288] on select "ensuring ensured by ensuring that ensured" at bounding box center [432, 295] width 64 height 14
click at [453, 344] on button "Verify" at bounding box center [408, 351] width 507 height 19
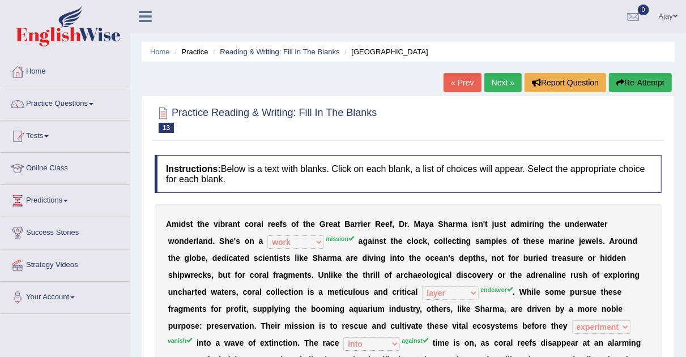
click at [492, 80] on link "Next »" at bounding box center [502, 82] width 37 height 19
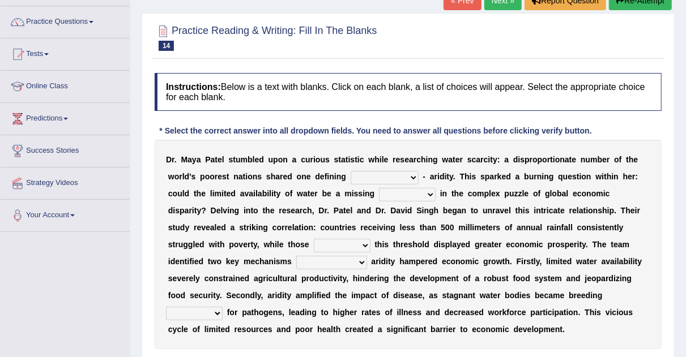
scroll to position [79, 0]
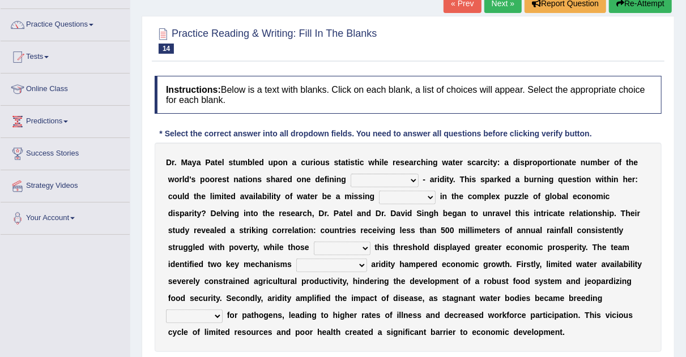
click at [411, 179] on select "economy rhythm characteristic sequence" at bounding box center [384, 181] width 68 height 14
select select "economy"
click at [350, 174] on select "economy rhythm characteristic sequence" at bounding box center [384, 181] width 68 height 14
click at [410, 180] on select "economy rhythm characteristic sequence" at bounding box center [384, 181] width 68 height 14
click at [430, 232] on b "a" at bounding box center [429, 230] width 5 height 9
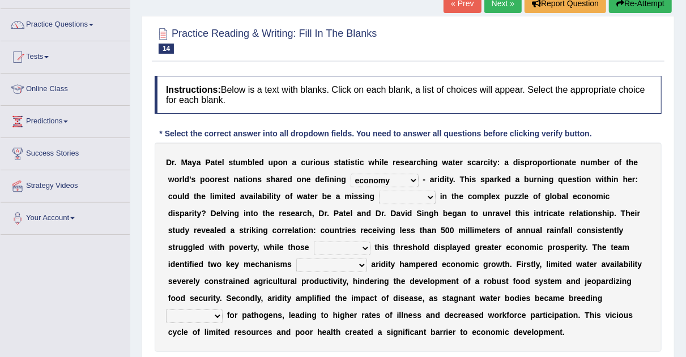
click at [425, 193] on select "piece impact import window" at bounding box center [407, 198] width 57 height 14
select select "impact"
click at [379, 191] on select "piece impact import window" at bounding box center [407, 198] width 57 height 14
click at [363, 245] on select "persisting switching exceeding scoring" at bounding box center [342, 249] width 57 height 14
click at [422, 300] on b "," at bounding box center [423, 298] width 2 height 9
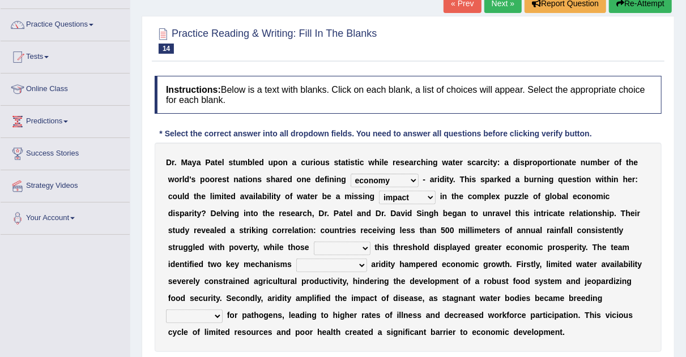
click at [360, 265] on select "by them in that of those through which" at bounding box center [331, 266] width 71 height 14
select select "of those"
click at [296, 259] on select "by them in that of those through which" at bounding box center [331, 266] width 71 height 14
click at [216, 311] on select "targets grounds equations seas" at bounding box center [194, 317] width 57 height 14
select select "grounds"
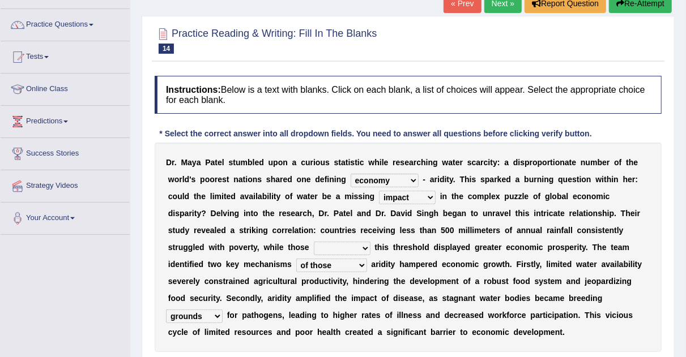
click at [166, 310] on select "targets grounds equations seas" at bounding box center [194, 317] width 57 height 14
click at [357, 247] on select "persisting switching exceeding scoring" at bounding box center [342, 249] width 57 height 14
select select "scoring"
click at [314, 242] on select "persisting switching exceeding scoring" at bounding box center [342, 249] width 57 height 14
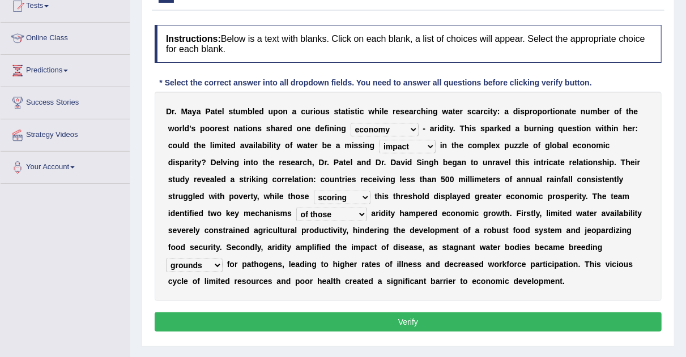
scroll to position [181, 0]
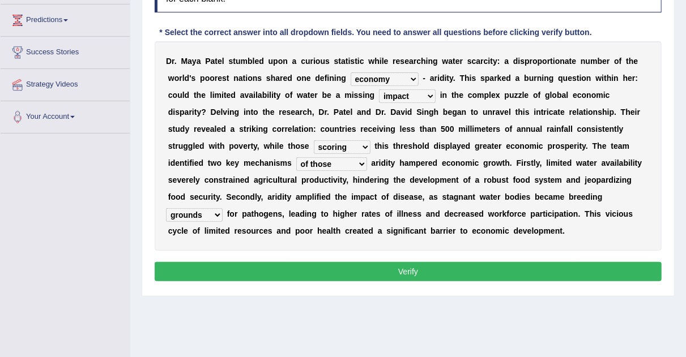
click at [431, 275] on button "Verify" at bounding box center [408, 271] width 507 height 19
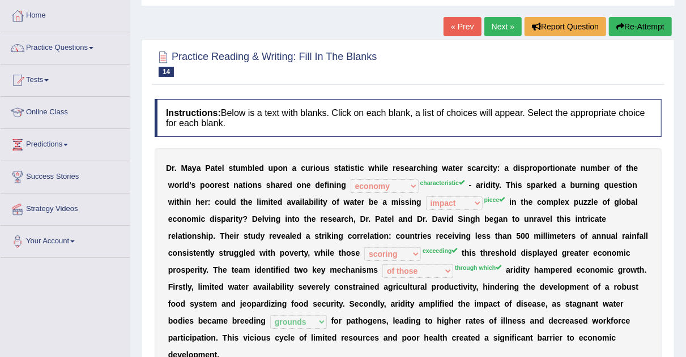
scroll to position [0, 0]
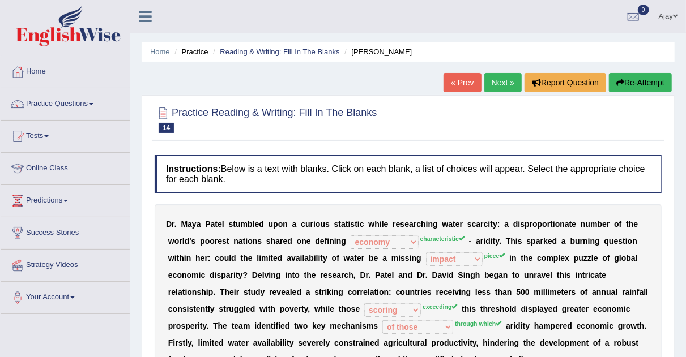
click at [495, 84] on link "Next »" at bounding box center [502, 82] width 37 height 19
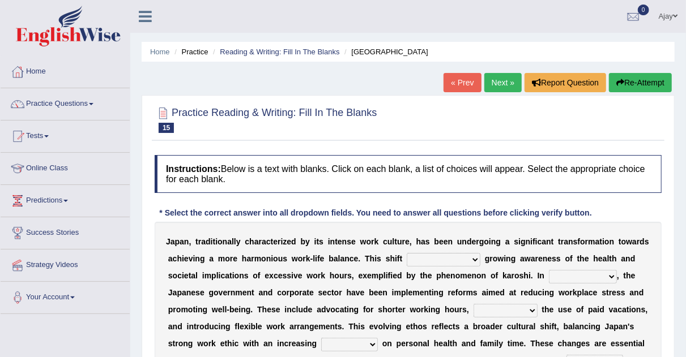
click at [483, 257] on b at bounding box center [482, 258] width 5 height 9
click at [478, 257] on select "is driven by is driven driven by which is driven" at bounding box center [443, 260] width 74 height 14
select select "driven by"
click at [406, 253] on select "is driven by is driven driven by which is driven" at bounding box center [443, 260] width 74 height 14
click at [612, 276] on select "consideration difference regard response" at bounding box center [583, 277] width 68 height 14
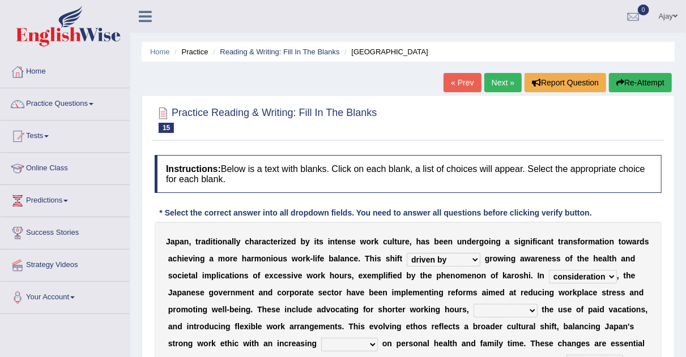
click at [549, 270] on select "consideration difference regard response" at bounding box center [583, 277] width 68 height 14
click at [605, 275] on select "consideration difference regard response" at bounding box center [583, 277] width 68 height 14
select select "difference"
click at [549, 270] on select "consideration difference regard response" at bounding box center [583, 277] width 68 height 14
click at [533, 306] on select "persuading retiring posing encouraging" at bounding box center [505, 311] width 64 height 14
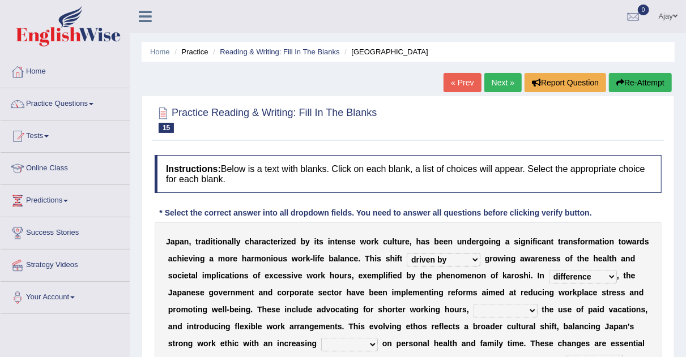
select select "encouraging"
click at [473, 304] on select "persuading retiring posing encouraging" at bounding box center [505, 311] width 64 height 14
click at [369, 341] on select "omission prospect code emphasis" at bounding box center [349, 345] width 57 height 14
select select "omission"
click at [321, 338] on select "omission prospect code emphasis" at bounding box center [349, 345] width 57 height 14
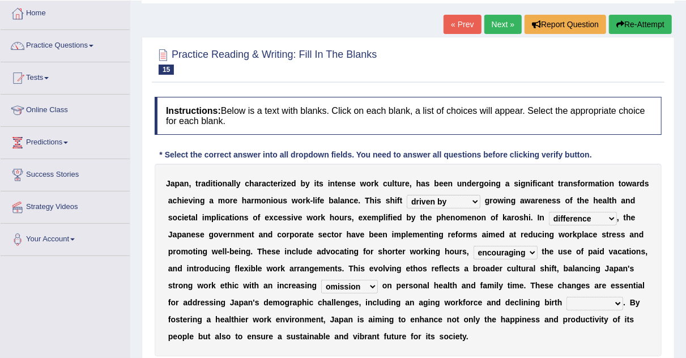
scroll to position [109, 0]
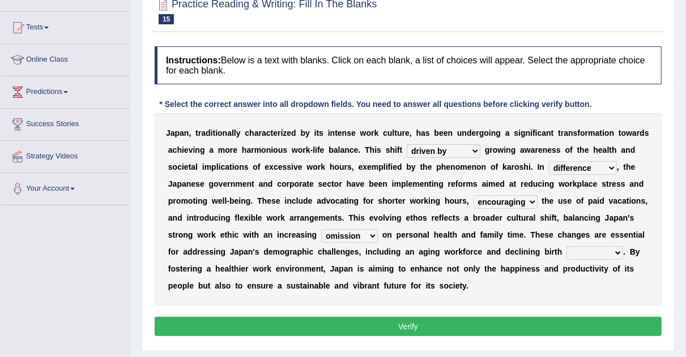
click at [387, 324] on button "Verify" at bounding box center [408, 326] width 507 height 19
click at [615, 252] on select "examples impacts models rates" at bounding box center [594, 253] width 57 height 14
select select "rates"
click at [566, 246] on select "examples impacts models rates" at bounding box center [594, 253] width 57 height 14
click at [525, 331] on button "Verify" at bounding box center [408, 326] width 507 height 19
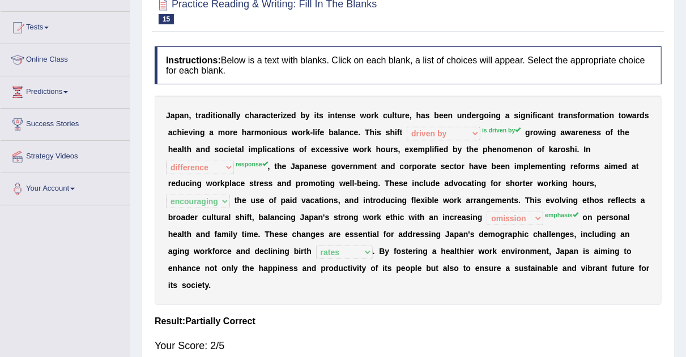
click at [659, 138] on div "J a p a n , t r a d i t i o n a l l y c h a r a c t e r i z e d b y i t s i n t…" at bounding box center [408, 200] width 507 height 209
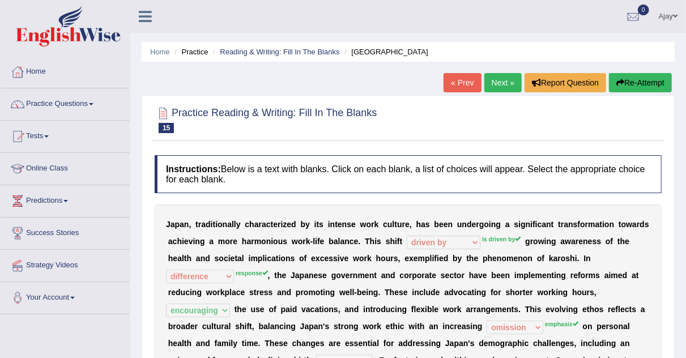
click at [503, 90] on link "Next »" at bounding box center [502, 82] width 37 height 19
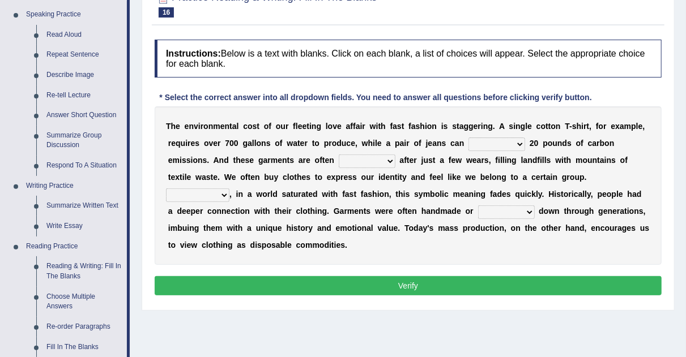
scroll to position [100, 0]
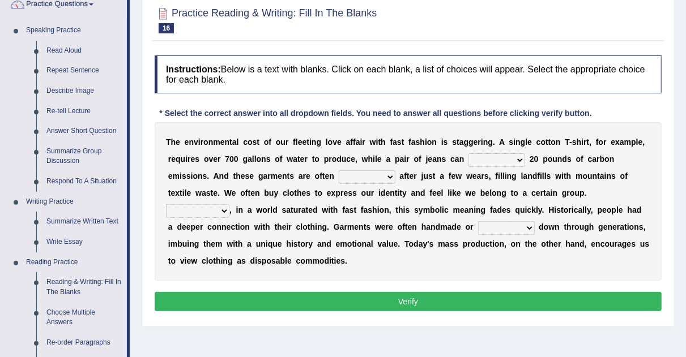
click at [515, 158] on select "generate access recycle measure" at bounding box center [496, 160] width 57 height 14
select select "generate"
click at [468, 153] on select "generate access recycle measure" at bounding box center [496, 160] width 57 height 14
click at [385, 173] on select "found allocated discarded developed" at bounding box center [367, 177] width 57 height 14
click at [216, 208] on select "However While For instance Besides" at bounding box center [197, 211] width 63 height 14
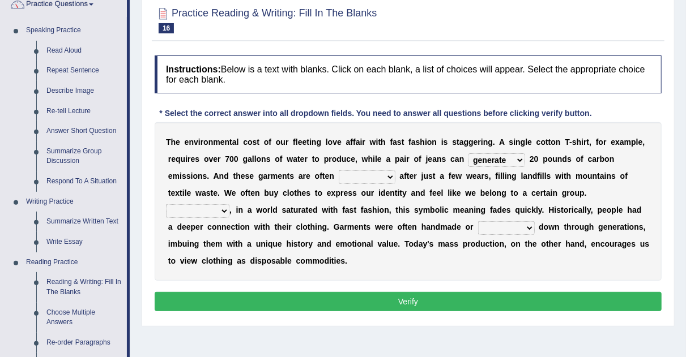
click at [273, 293] on button "Verify" at bounding box center [408, 301] width 507 height 19
click at [517, 226] on select "sought passed raised altered" at bounding box center [506, 228] width 57 height 14
click at [530, 258] on div "T h e e n v i r o n m e n t a l c o s t o f o u r f l e e t i n g l o v e a f f…" at bounding box center [408, 201] width 507 height 158
click at [387, 175] on select "found allocated discarded developed" at bounding box center [367, 177] width 57 height 14
click at [515, 212] on b "q" at bounding box center [517, 209] width 5 height 9
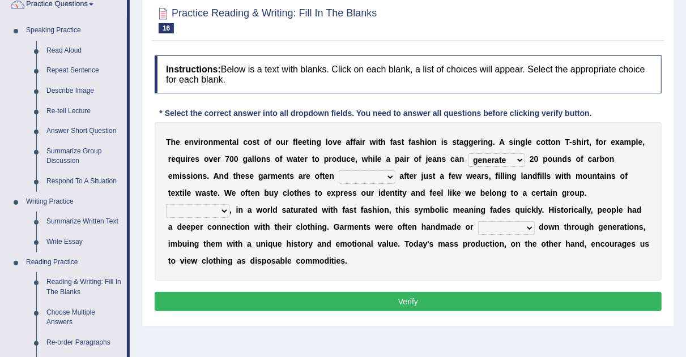
click at [221, 207] on select "However While For instance Besides" at bounding box center [197, 211] width 63 height 14
select select "However"
click at [166, 204] on select "However While For instance Besides" at bounding box center [197, 211] width 63 height 14
click at [516, 230] on select "sought passed raised altered" at bounding box center [506, 228] width 57 height 14
select select "sought"
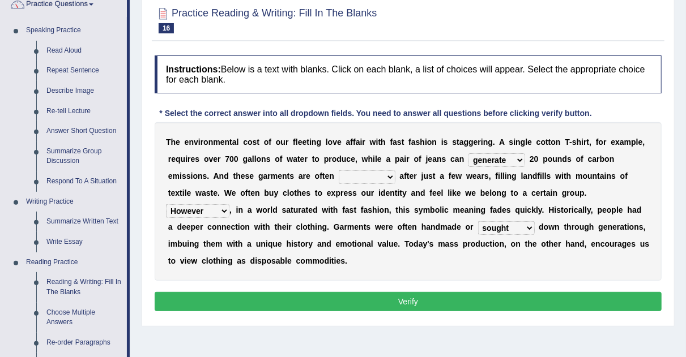
click at [478, 221] on select "sought passed raised altered" at bounding box center [506, 228] width 57 height 14
click at [382, 171] on select "found allocated discarded developed" at bounding box center [367, 177] width 57 height 14
select select "found"
click at [339, 170] on select "found allocated discarded developed" at bounding box center [367, 177] width 57 height 14
click at [359, 299] on button "Verify" at bounding box center [408, 301] width 507 height 19
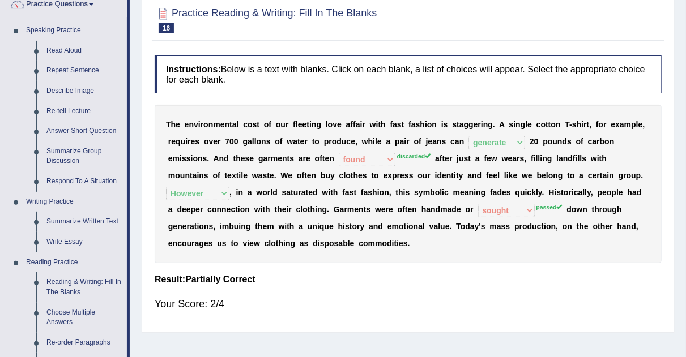
scroll to position [0, 0]
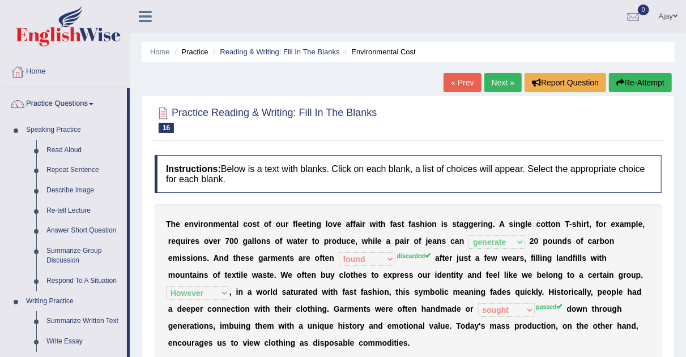
click at [499, 79] on link "Next »" at bounding box center [502, 82] width 37 height 19
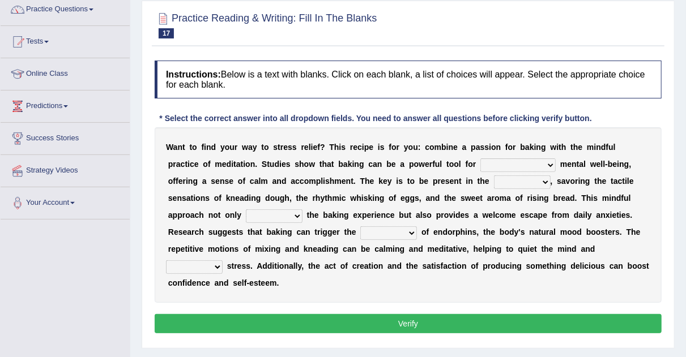
scroll to position [96, 0]
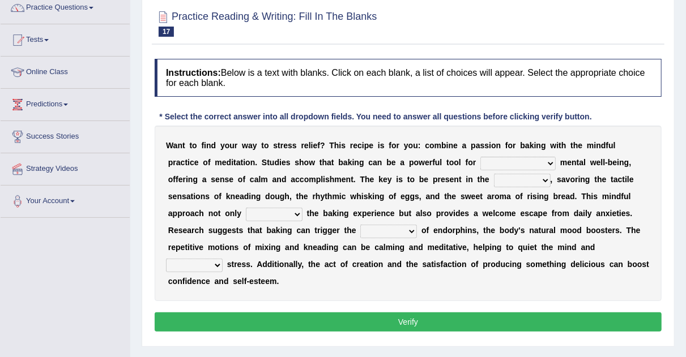
click at [516, 163] on select "improving being improved improvement improved" at bounding box center [517, 164] width 75 height 14
select select "improved"
click at [480, 157] on select "improving being improved improvement improved" at bounding box center [517, 164] width 75 height 14
click at [500, 181] on select "moment point success duration" at bounding box center [522, 181] width 57 height 14
select select "success"
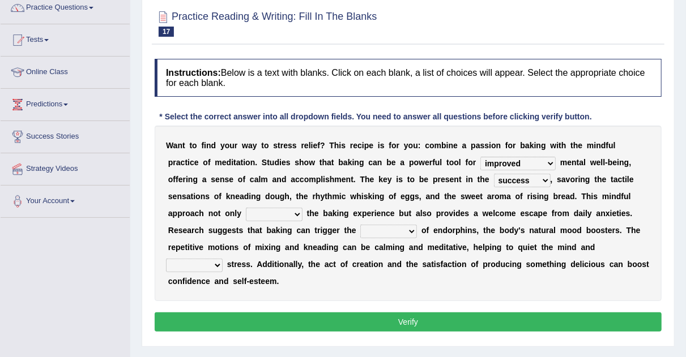
click at [494, 174] on select "moment point success duration" at bounding box center [522, 181] width 57 height 14
click at [246, 212] on select "exhibits enhances consumes postpones" at bounding box center [274, 215] width 57 height 14
select select "consumes"
click at [246, 208] on select "exhibits enhances consumes postpones" at bounding box center [274, 215] width 57 height 14
click at [360, 229] on select "texture theory trend release" at bounding box center [388, 232] width 57 height 14
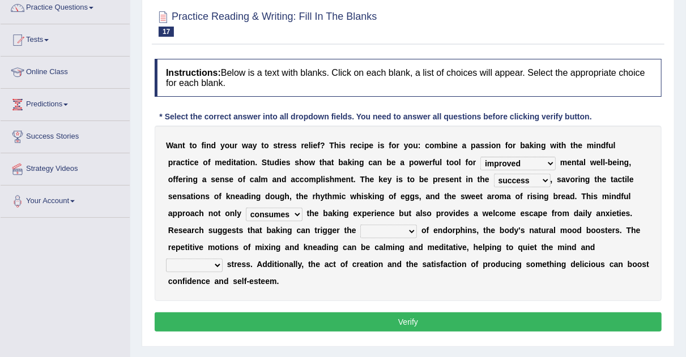
select select "texture"
click at [360, 225] on select "texture theory trend release" at bounding box center [388, 232] width 57 height 14
click at [222, 259] on select "reduce interpret satisfy gather" at bounding box center [194, 266] width 57 height 14
select select "reduce"
click at [222, 259] on select "reduce interpret satisfy gather" at bounding box center [194, 266] width 57 height 14
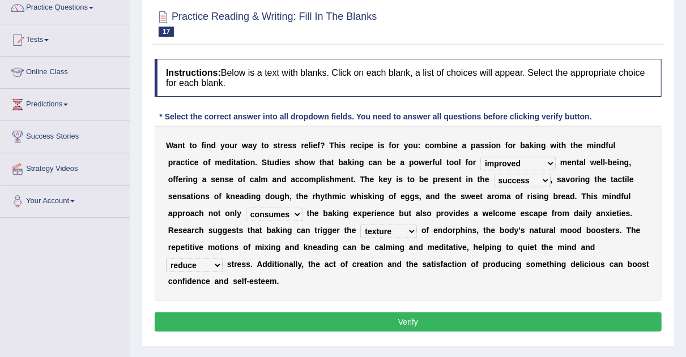
click at [516, 312] on button "Verify" at bounding box center [408, 321] width 507 height 19
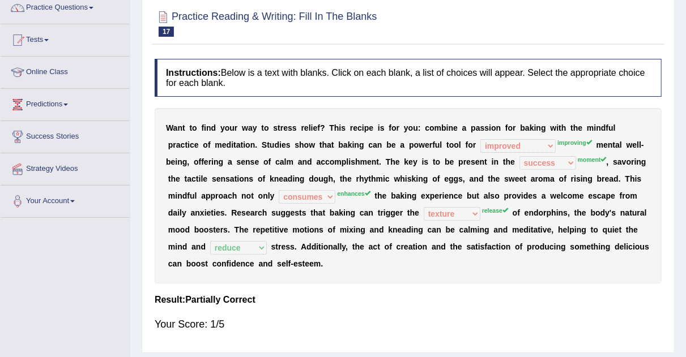
scroll to position [5, 0]
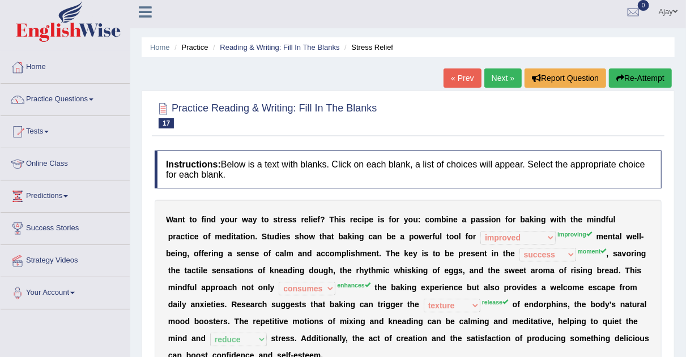
click at [495, 71] on link "Next »" at bounding box center [502, 77] width 37 height 19
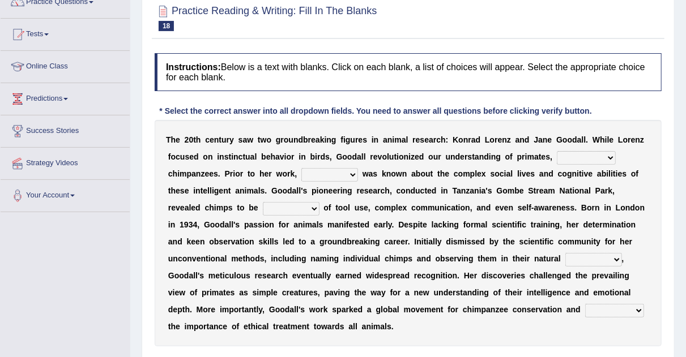
click at [610, 152] on select "closely faithfully perfectly particularly" at bounding box center [585, 158] width 59 height 14
select select "closely"
click at [556, 151] on select "closely faithfully perfectly particularly" at bounding box center [585, 158] width 59 height 14
click at [354, 174] on select "few a few little a little" at bounding box center [329, 175] width 57 height 14
select select "a few"
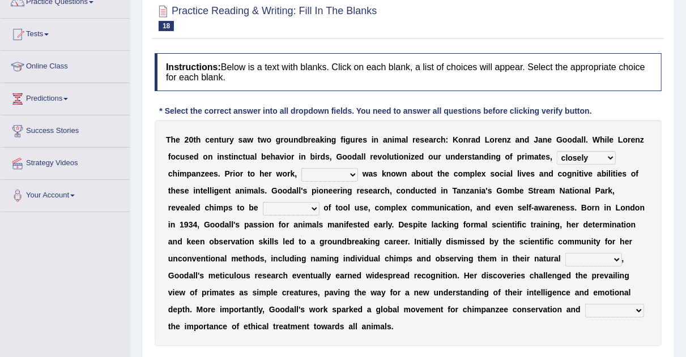
click at [301, 168] on select "few a few little a little" at bounding box center [329, 175] width 57 height 14
click at [279, 204] on select "sufficient capable special frequent" at bounding box center [291, 209] width 57 height 14
select select "sufficient"
click at [263, 202] on select "sufficient capable special frequent" at bounding box center [291, 209] width 57 height 14
click at [609, 259] on select "element input regime habitat" at bounding box center [593, 260] width 57 height 14
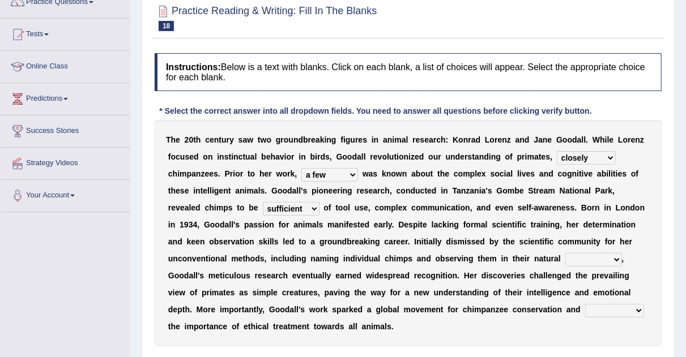
select select "element"
click at [565, 253] on select "element input regime habitat" at bounding box center [593, 260] width 57 height 14
click at [608, 310] on select "contacted claimed comprised highlighted" at bounding box center [614, 311] width 59 height 14
select select "highlighted"
click at [585, 304] on select "contacted claimed comprised highlighted" at bounding box center [614, 311] width 59 height 14
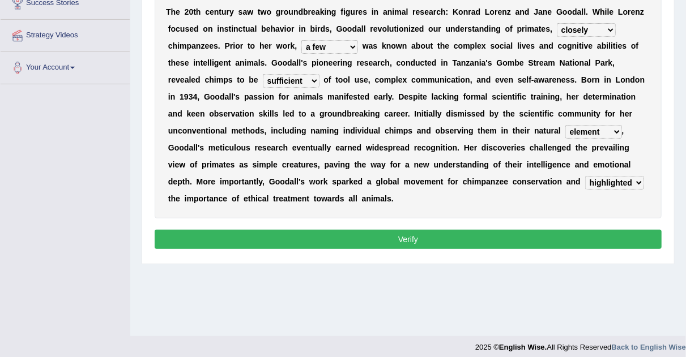
scroll to position [237, 0]
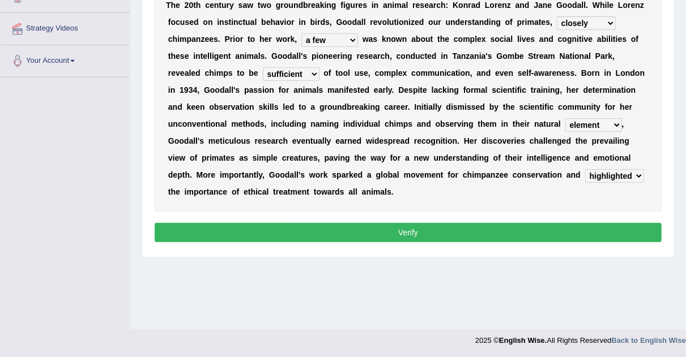
click at [487, 235] on button "Verify" at bounding box center [408, 232] width 507 height 19
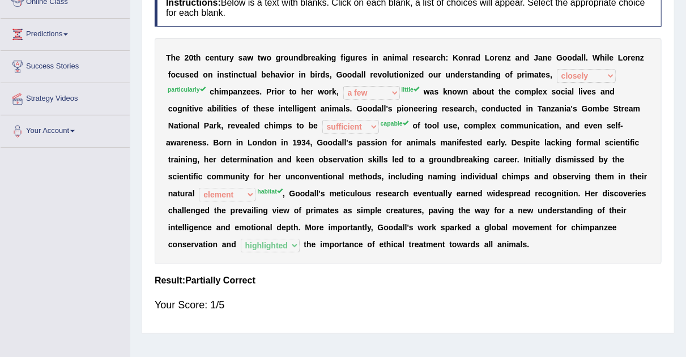
scroll to position [0, 0]
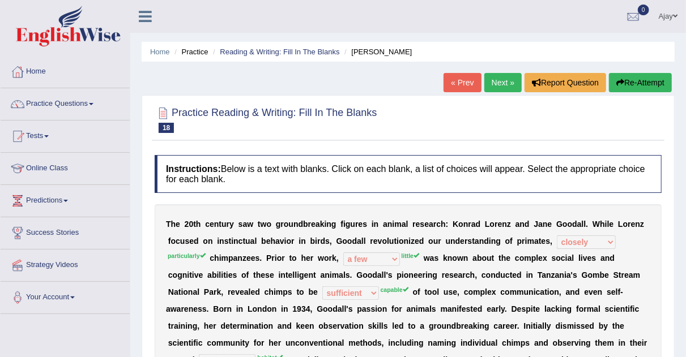
drag, startPoint x: 693, startPoint y: 195, endPoint x: 693, endPoint y: 62, distance: 132.5
click at [686, 62] on html "Toggle navigation Home Practice Questions Speaking Practice Read Aloud Repeat S…" at bounding box center [343, 178] width 686 height 357
click at [490, 87] on link "Next »" at bounding box center [502, 82] width 37 height 19
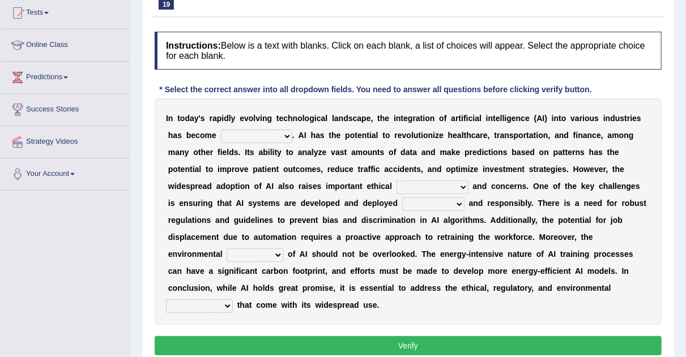
scroll to position [125, 0]
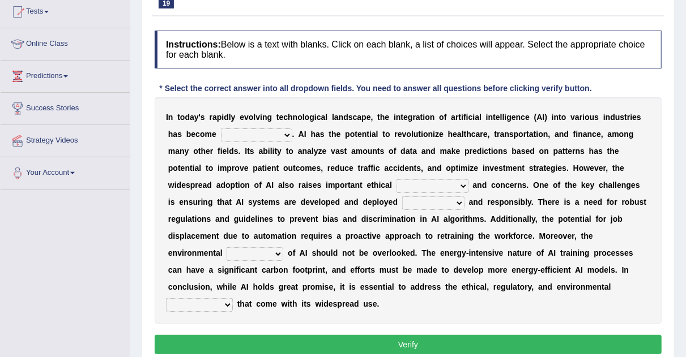
click at [469, 122] on div "I n [DATE] a y ' s r a p i d l y e v o l v i n g t e c h n o l o g i c a l l a …" at bounding box center [408, 210] width 507 height 226
click at [288, 133] on select "transformative essential integral inherent" at bounding box center [256, 135] width 71 height 14
select select "essential"
click at [221, 128] on select "transformative essential integral inherent" at bounding box center [256, 135] width 71 height 14
click at [458, 183] on select "breakthroughs advancements applications implications" at bounding box center [432, 186] width 72 height 14
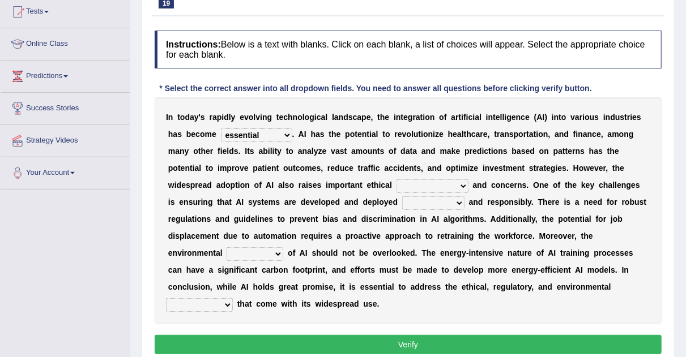
select select "implications"
click at [396, 179] on select "breakthroughs advancements applications implications" at bounding box center [432, 186] width 72 height 14
click at [444, 203] on select "ethically strategically innovatively effectively" at bounding box center [433, 203] width 62 height 14
select select "innovatively"
click at [402, 196] on select "ethically strategically innovatively effectively" at bounding box center [433, 203] width 62 height 14
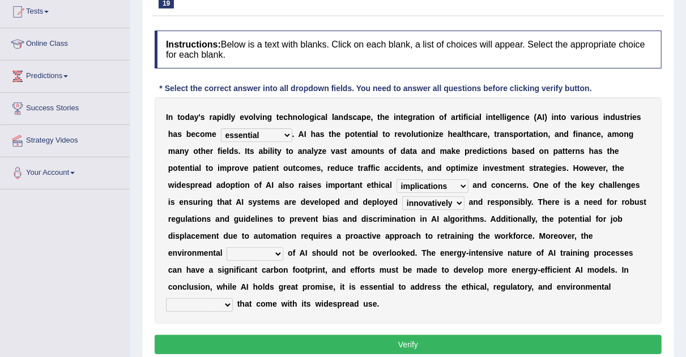
click at [278, 251] on select "footprint conflict imposition sequence" at bounding box center [254, 254] width 57 height 14
select select "footprint"
click at [226, 247] on select "footprint conflict imposition sequence" at bounding box center [254, 254] width 57 height 14
click at [279, 256] on select "footprint conflict imposition sequence" at bounding box center [254, 254] width 57 height 14
click at [316, 294] on div "I n [DATE] a y ' s r a p i d l y e v o l v i n g t e c h n o l o g i c a l l a …" at bounding box center [408, 210] width 507 height 226
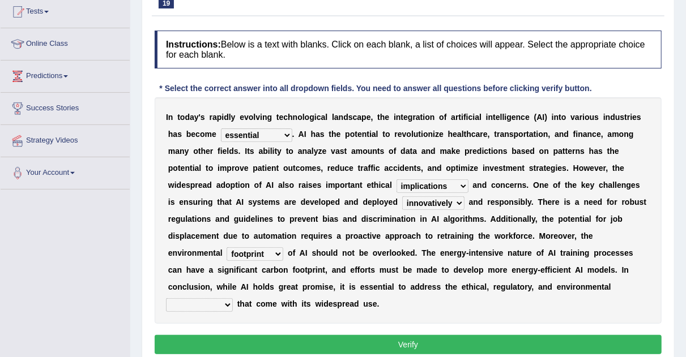
click at [235, 300] on b at bounding box center [235, 303] width 5 height 9
click at [229, 301] on select "dilemmas limitations opportunities challenges" at bounding box center [199, 305] width 67 height 14
